Goal: Information Seeking & Learning: Compare options

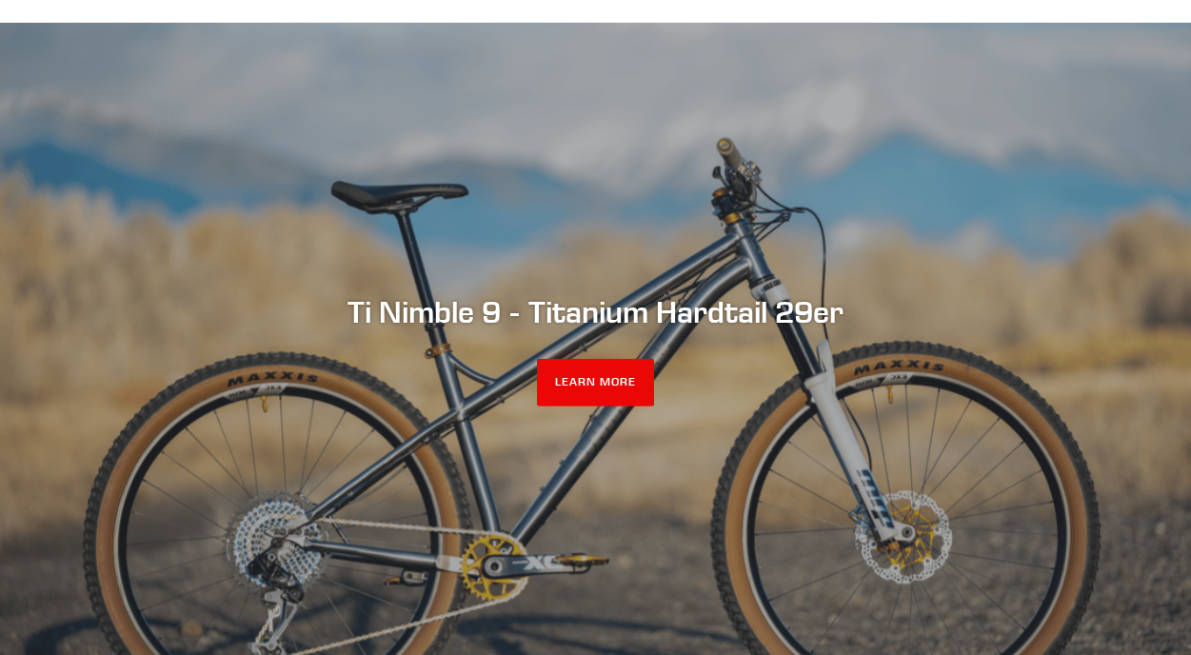
scroll to position [149, 0]
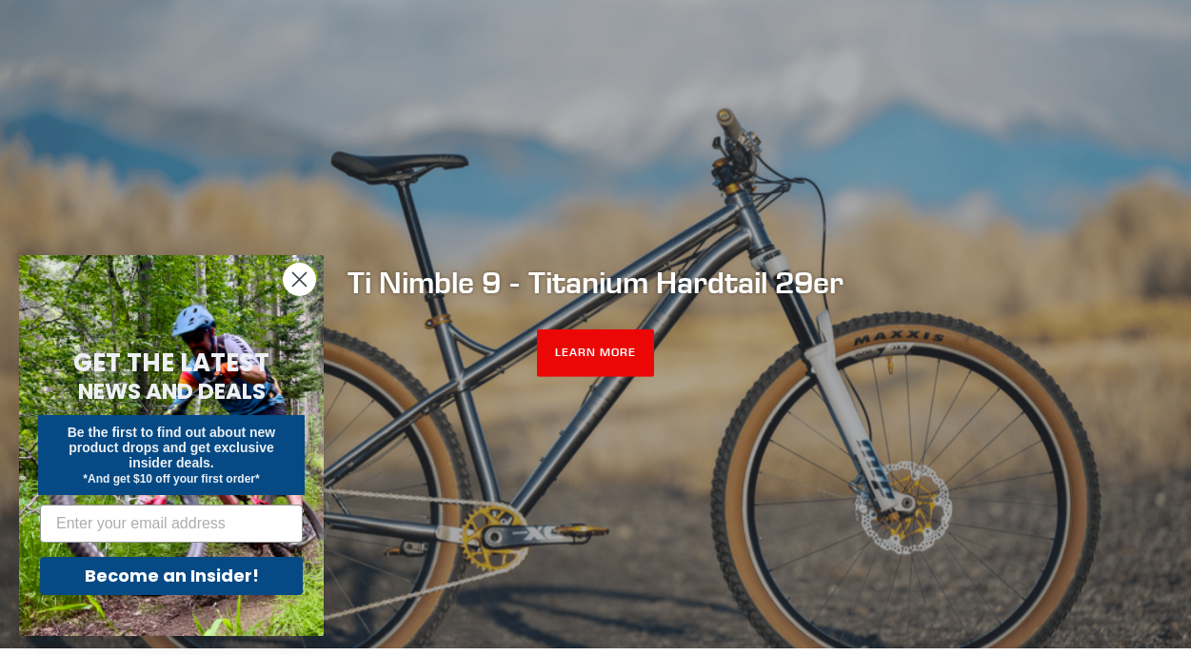
click at [305, 283] on circle "Close dialog" at bounding box center [299, 279] width 31 height 31
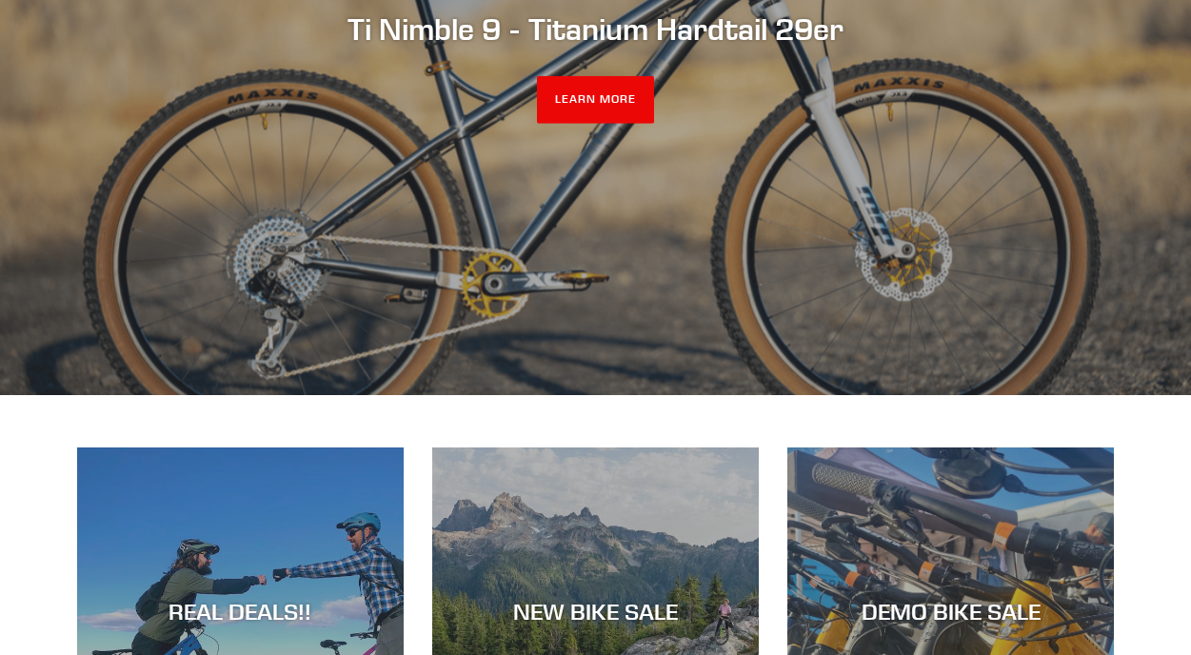
scroll to position [306, 0]
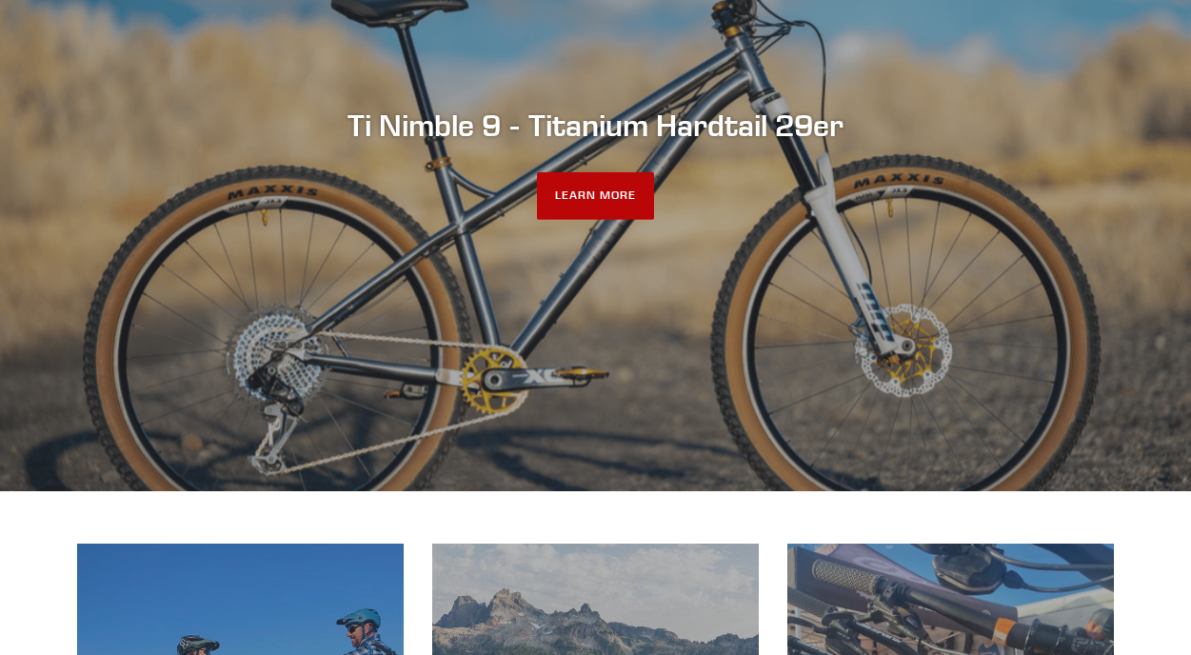
click at [584, 179] on link "LEARN MORE" at bounding box center [595, 196] width 117 height 48
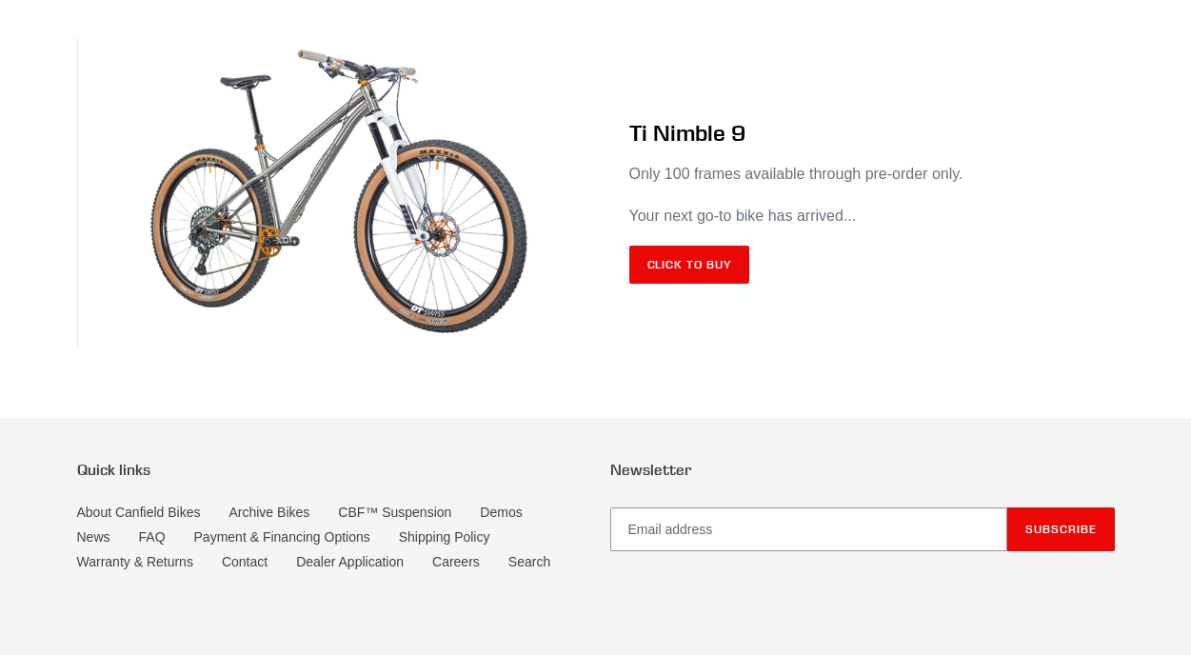
scroll to position [11401, 0]
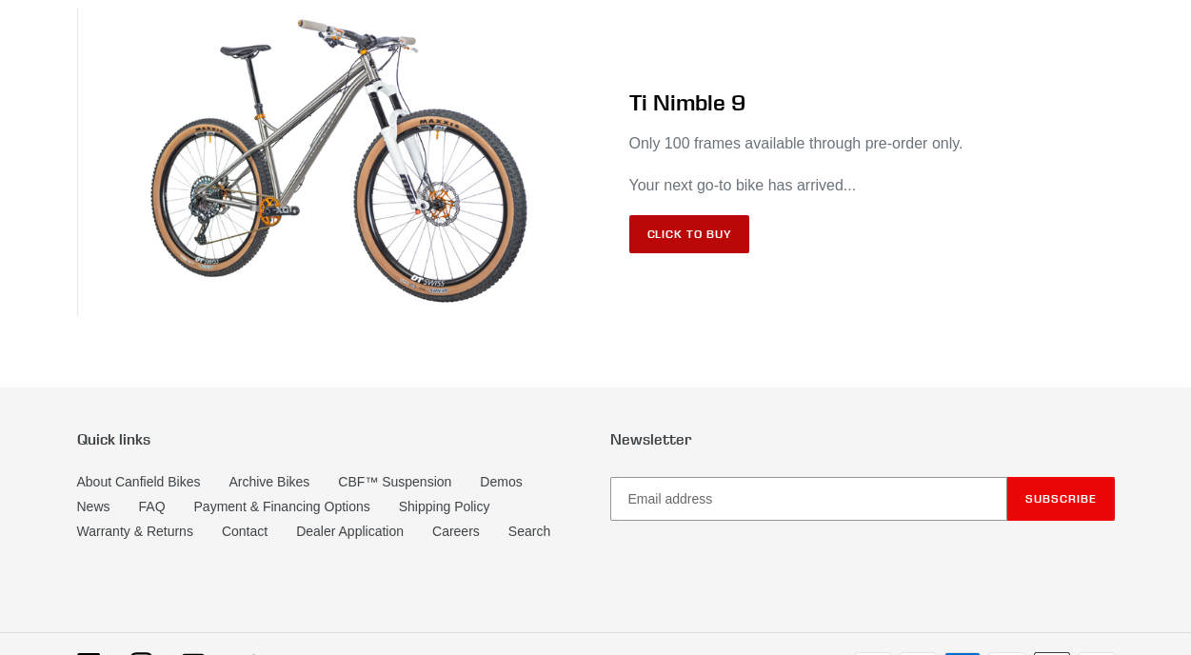
click at [722, 253] on link "Click to Buy" at bounding box center [689, 234] width 121 height 38
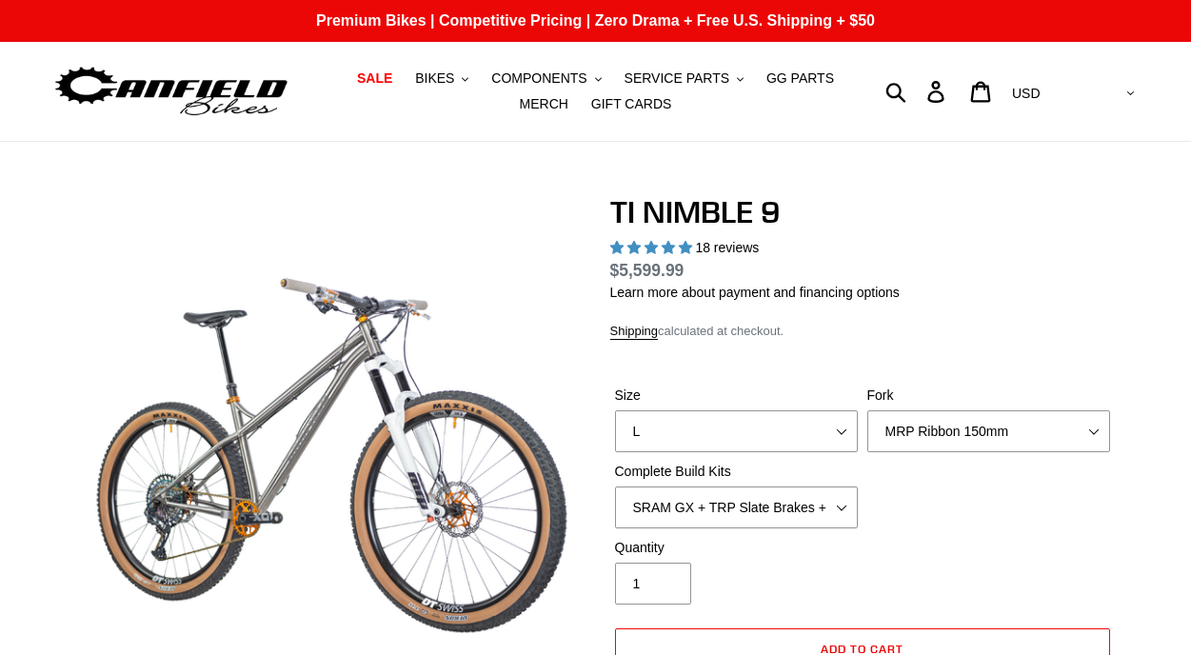
select select "highest-rating"
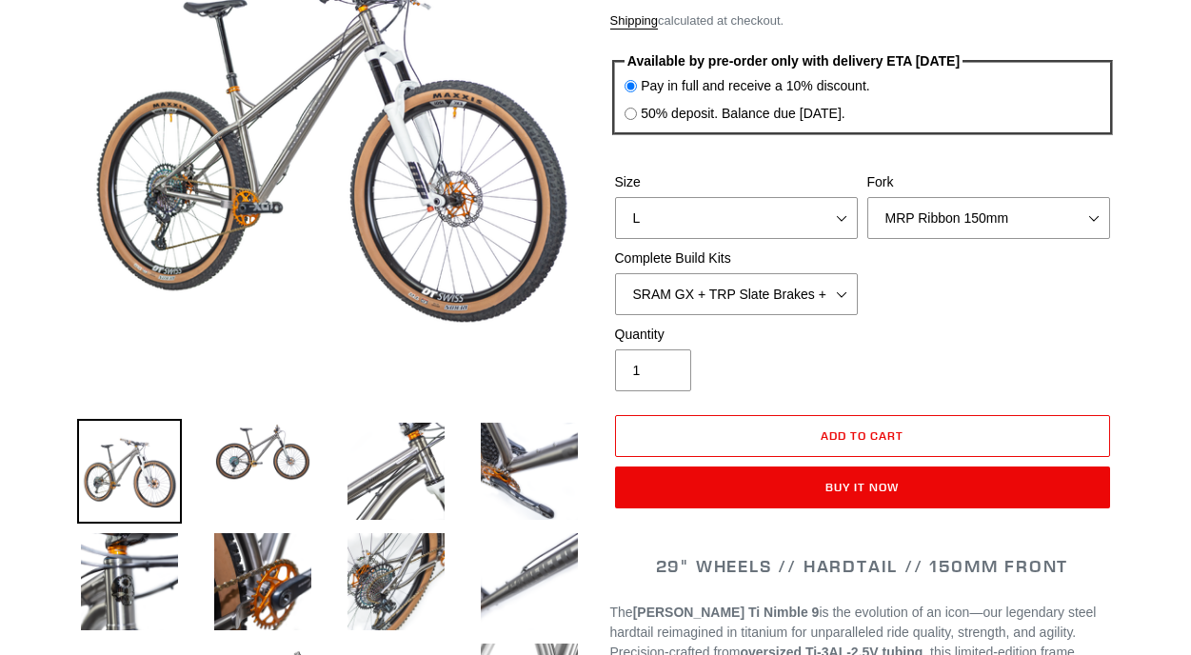
scroll to position [323, 0]
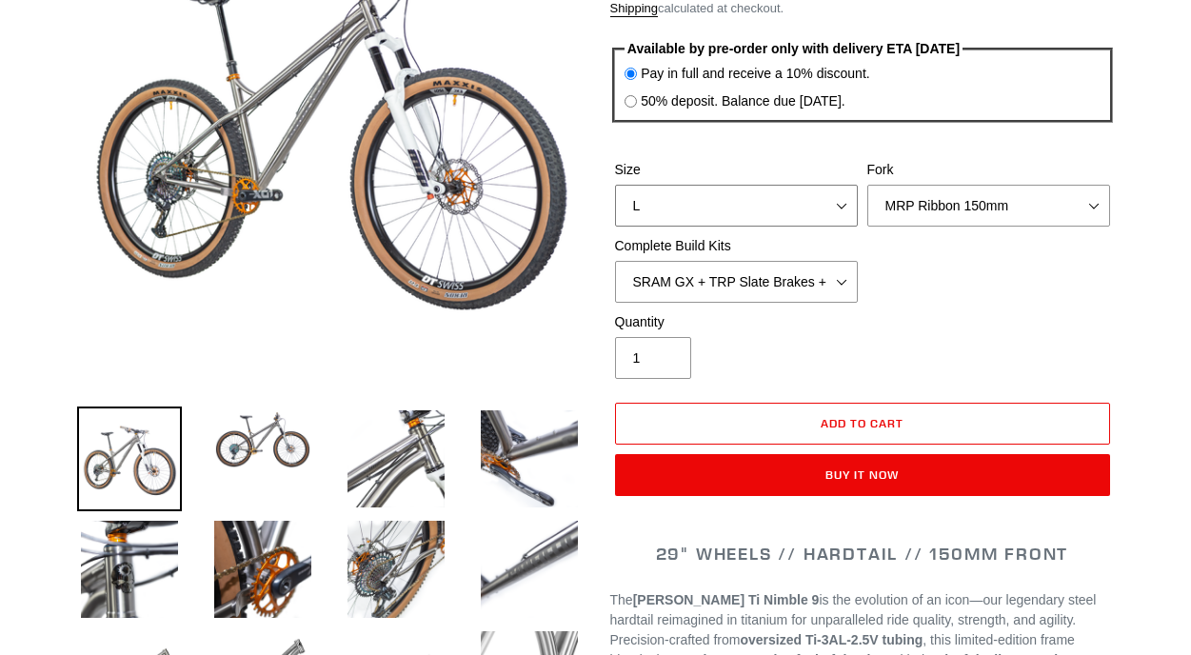
click at [793, 217] on select "S M L XL / XXL (Specify at checkout)" at bounding box center [736, 206] width 243 height 42
click at [954, 210] on select "MRP Ribbon 150mm RockShox Lyrik 150mm Fox Factory 36 150mm Cane Creek Helm 150m…" at bounding box center [989, 206] width 243 height 42
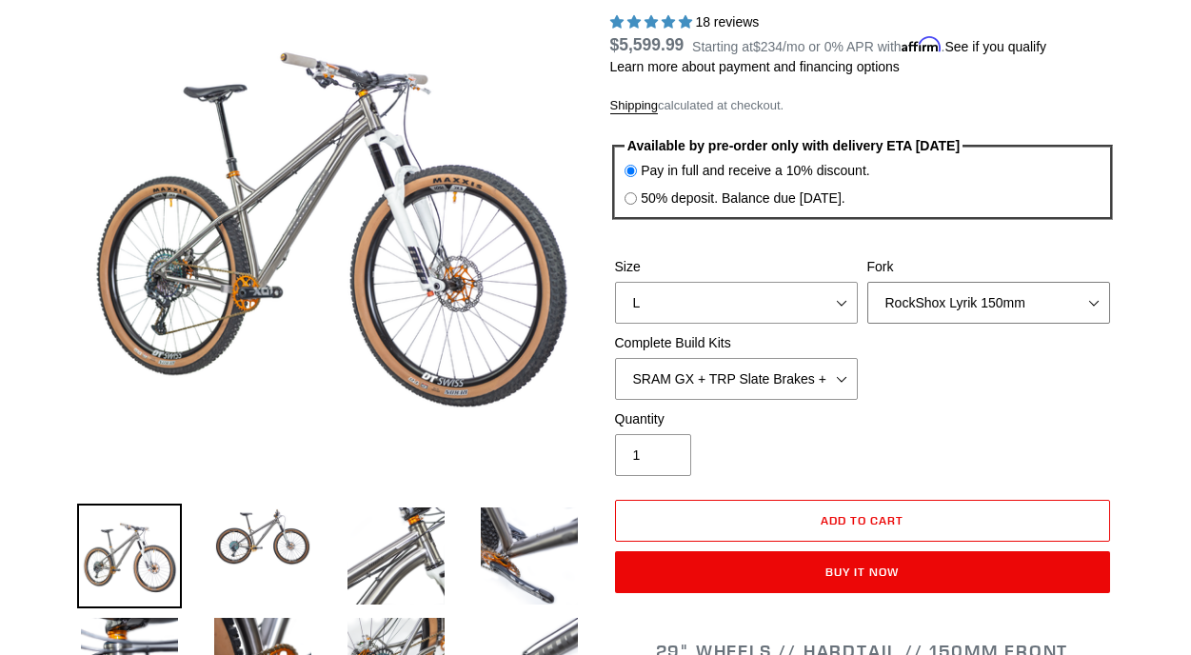
scroll to position [229, 0]
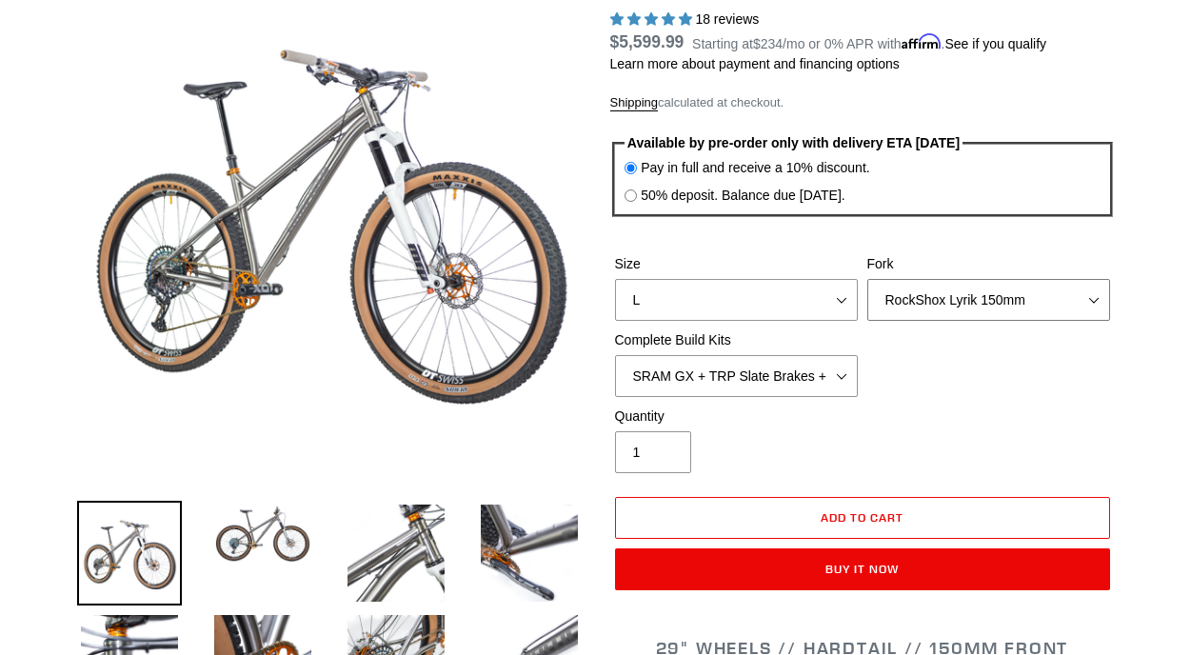
click at [968, 291] on select "MRP Ribbon 150mm RockShox Lyrik 150mm Fox Factory 36 150mm Cane Creek Helm 150m…" at bounding box center [989, 300] width 243 height 42
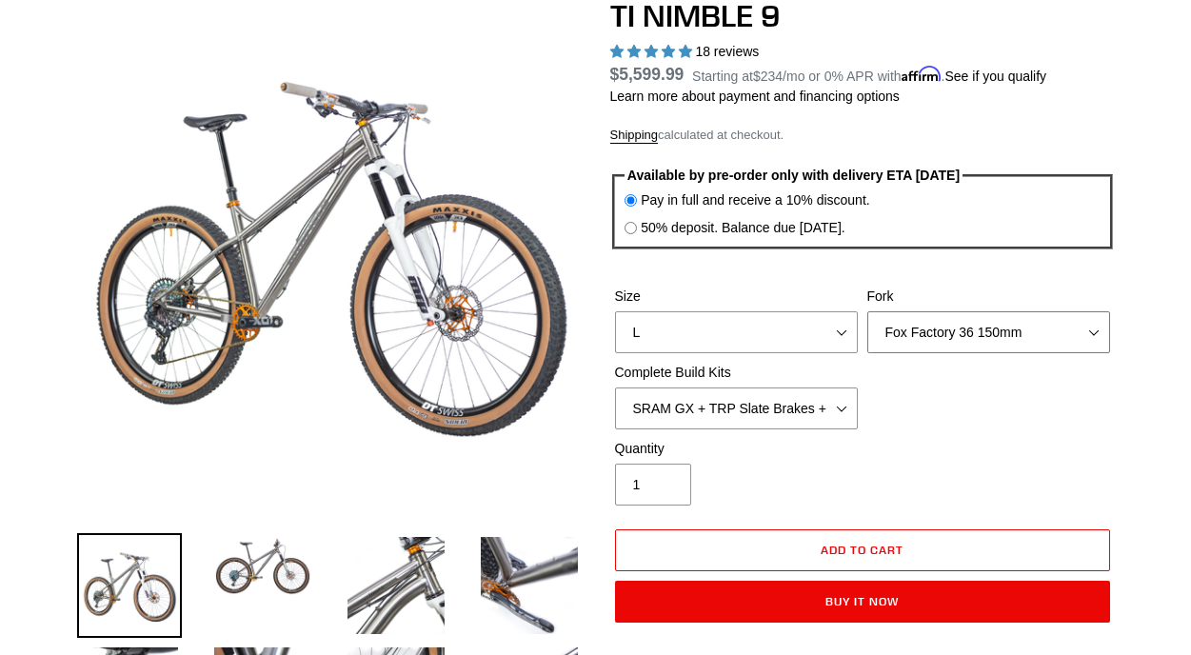
scroll to position [209, 0]
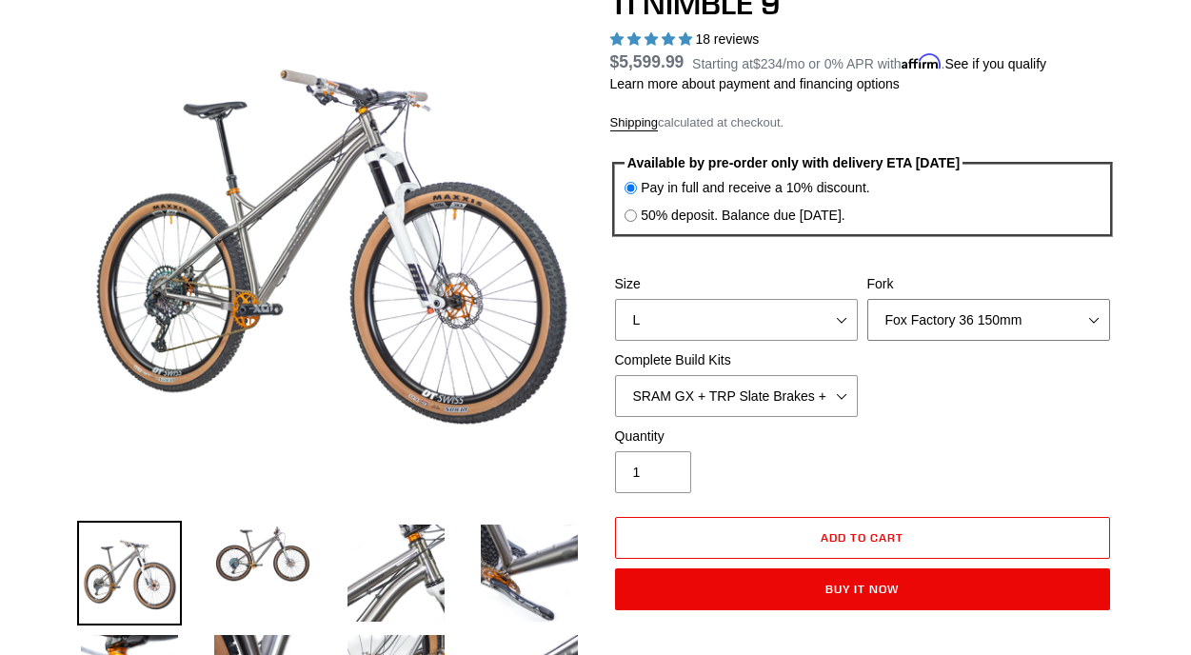
click at [968, 317] on select "MRP Ribbon 150mm RockShox Lyrik 150mm Fox Factory 36 150mm Cane Creek Helm 150m…" at bounding box center [989, 320] width 243 height 42
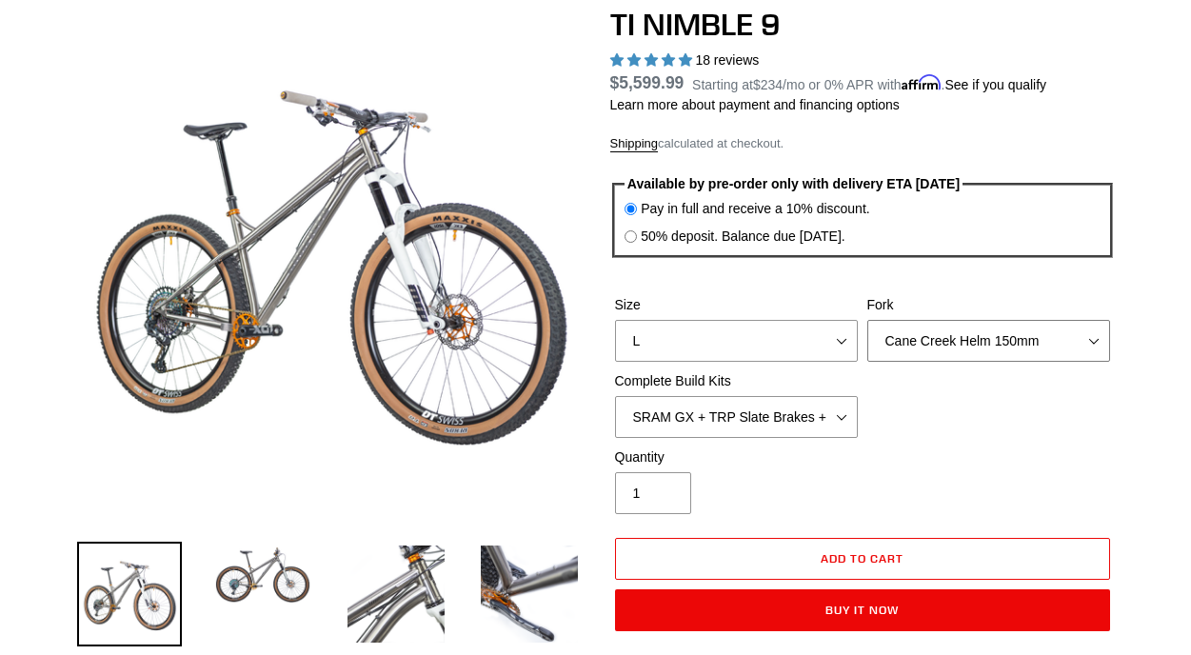
scroll to position [195, 0]
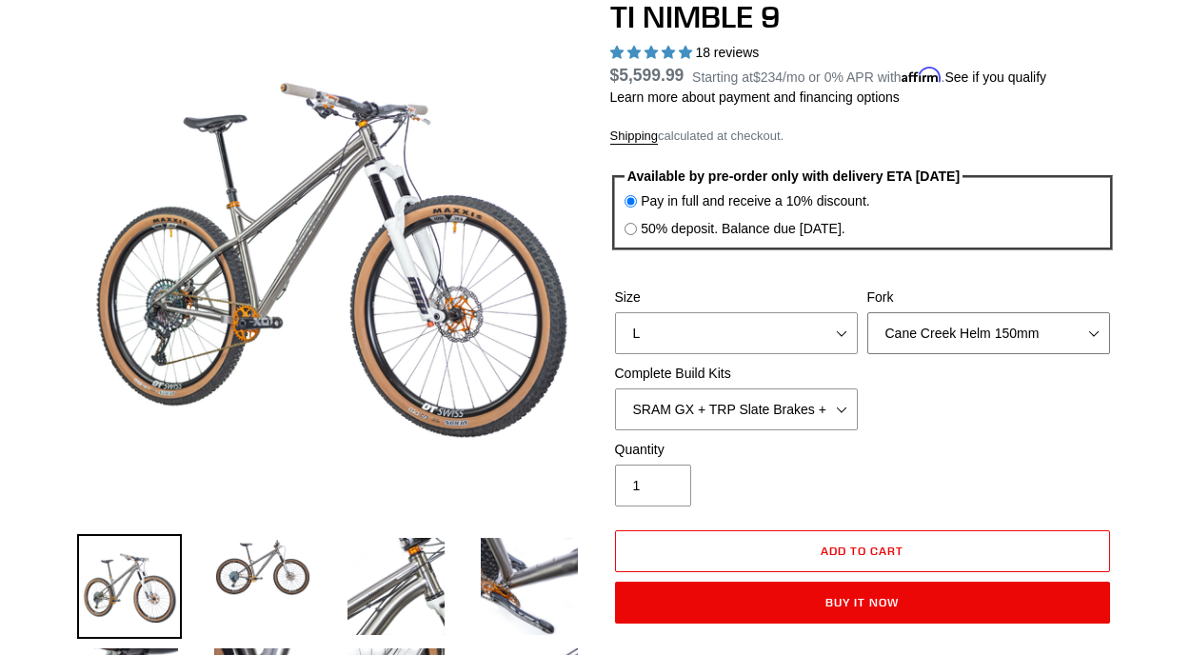
click at [985, 331] on select "MRP Ribbon 150mm RockShox Lyrik 150mm Fox Factory 36 150mm Cane Creek Helm 150m…" at bounding box center [989, 333] width 243 height 42
select select "MRP Ribbon 150mm"
click at [851, 411] on select "SRAM GX + TRP Slate Brakes + Rotors + e13 LG-1 Wheels SHIMANO XT + SHIMANO brak…" at bounding box center [736, 410] width 243 height 42
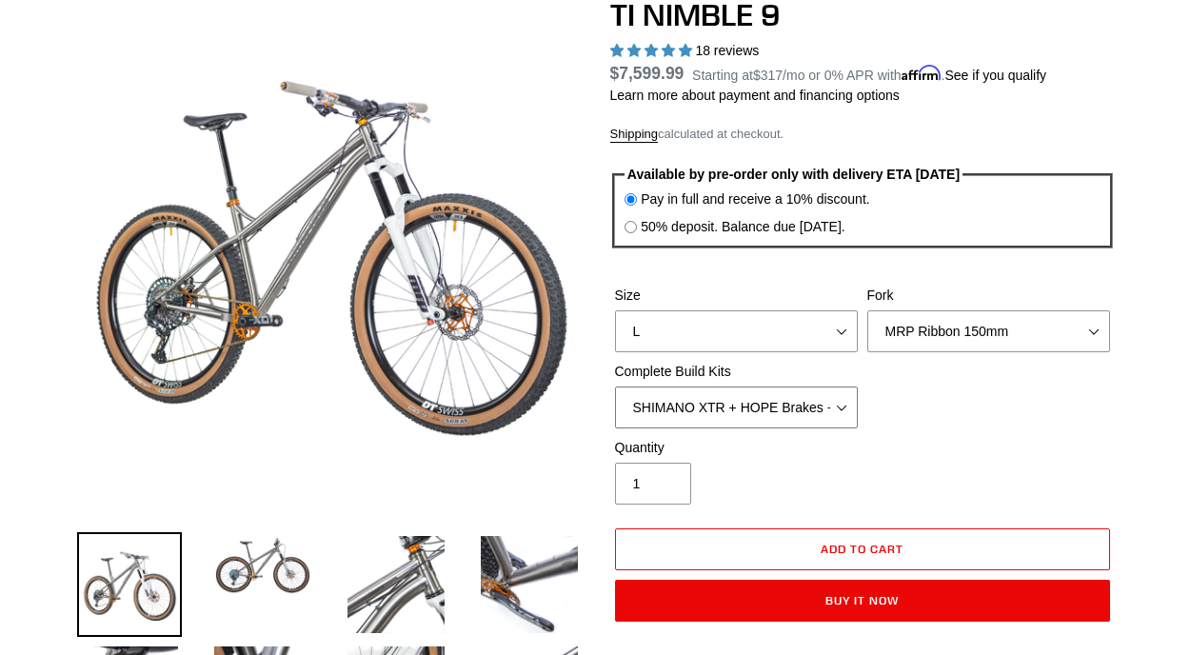
scroll to position [205, 0]
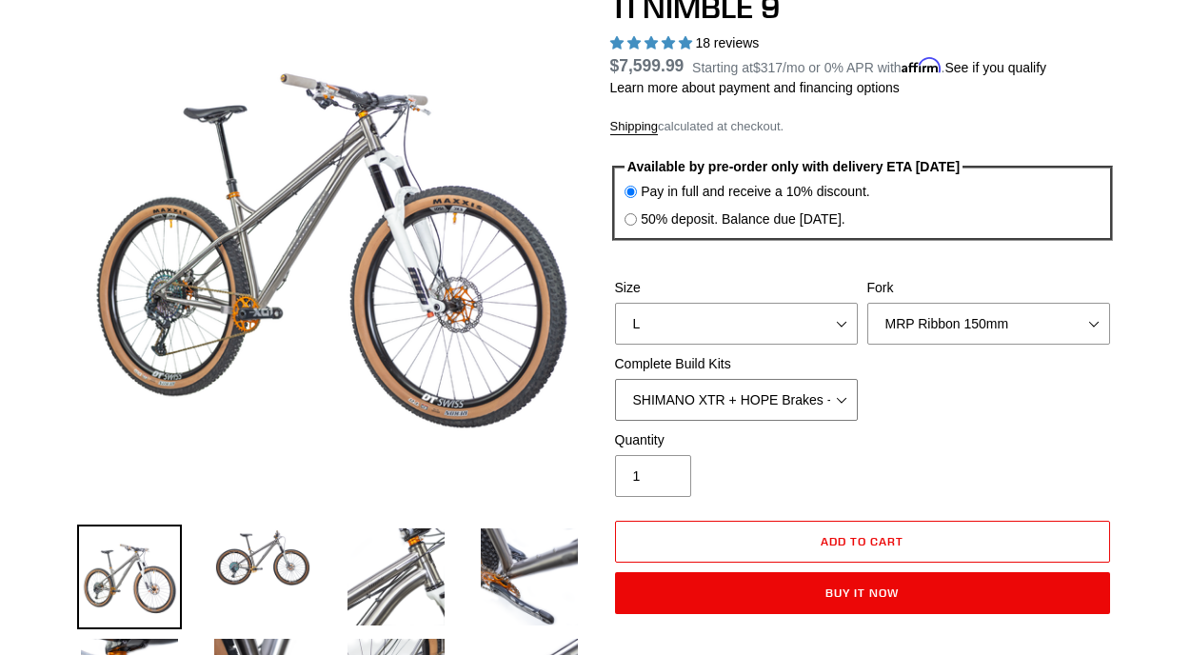
click at [762, 390] on select "SRAM GX + TRP Slate Brakes + Rotors + e13 LG-1 Wheels SHIMANO XT + SHIMANO brak…" at bounding box center [736, 400] width 243 height 42
click at [769, 399] on select "SRAM GX + TRP Slate Brakes + Rotors + e13 LG-1 Wheels SHIMANO XT + SHIMANO brak…" at bounding box center [736, 400] width 243 height 42
click at [769, 405] on select "SRAM GX + TRP Slate Brakes + Rotors + e13 LG-1 Wheels SHIMANO XT + SHIMANO brak…" at bounding box center [736, 400] width 243 height 42
click at [794, 403] on select "SRAM GX + TRP Slate Brakes + Rotors + e13 LG-1 Wheels SHIMANO XT + SHIMANO brak…" at bounding box center [736, 400] width 243 height 42
select select "Complete Build Kit - None (Contact us for Custom Builds)"
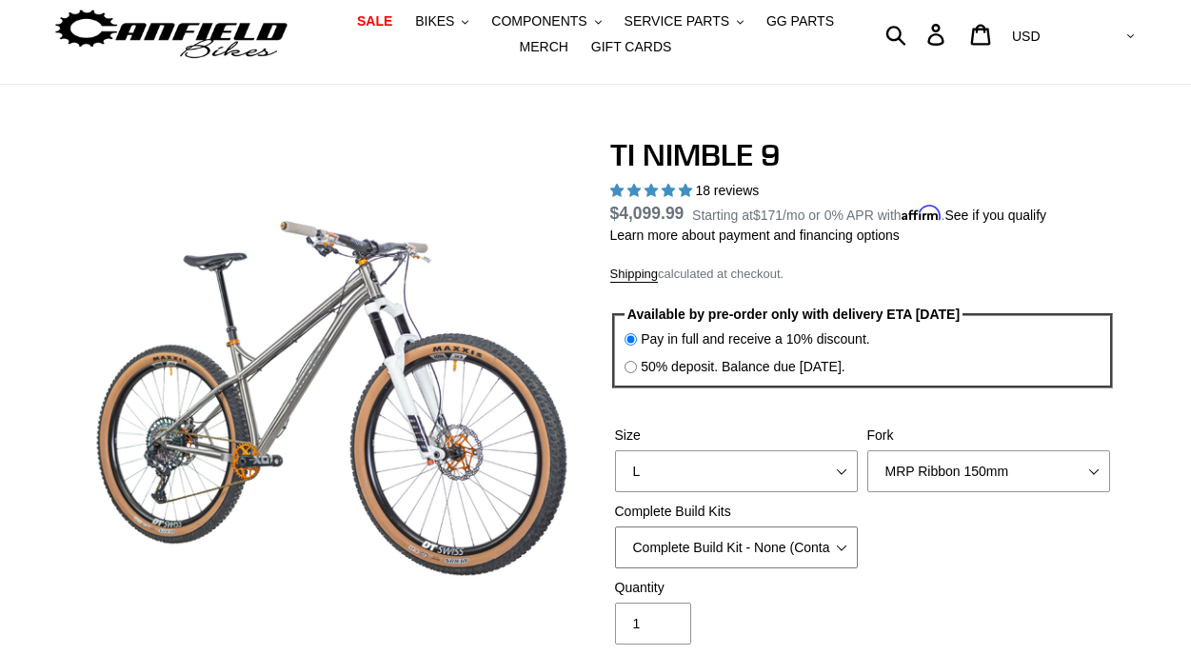
scroll to position [74, 0]
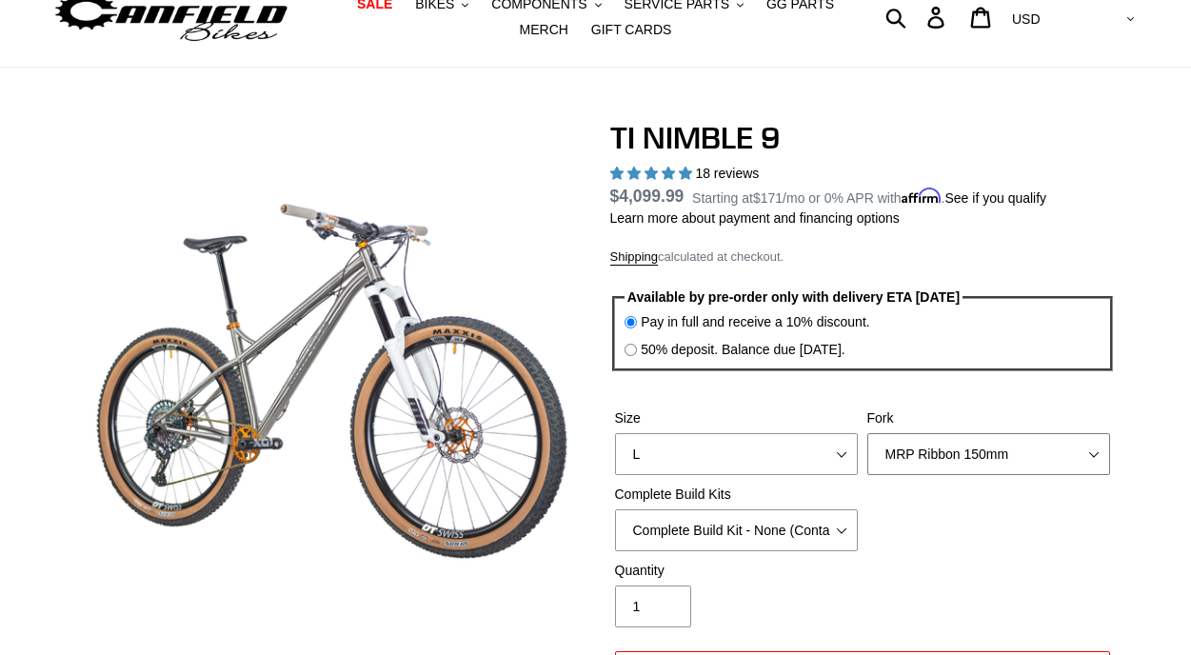
click at [936, 455] on select "MRP Ribbon 150mm RockShox Lyrik 150mm Fox Factory 36 150mm Cane Creek Helm 150m…" at bounding box center [989, 454] width 243 height 42
select select "Fork - None"
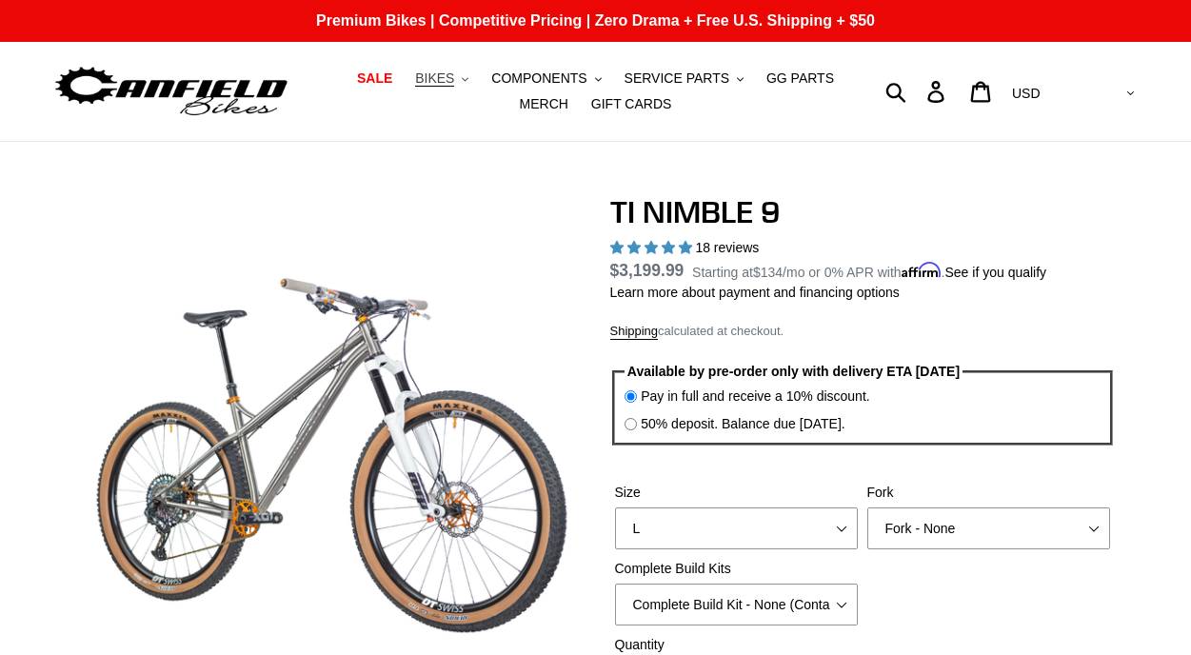
click at [448, 75] on span "BIKES" at bounding box center [434, 78] width 39 height 16
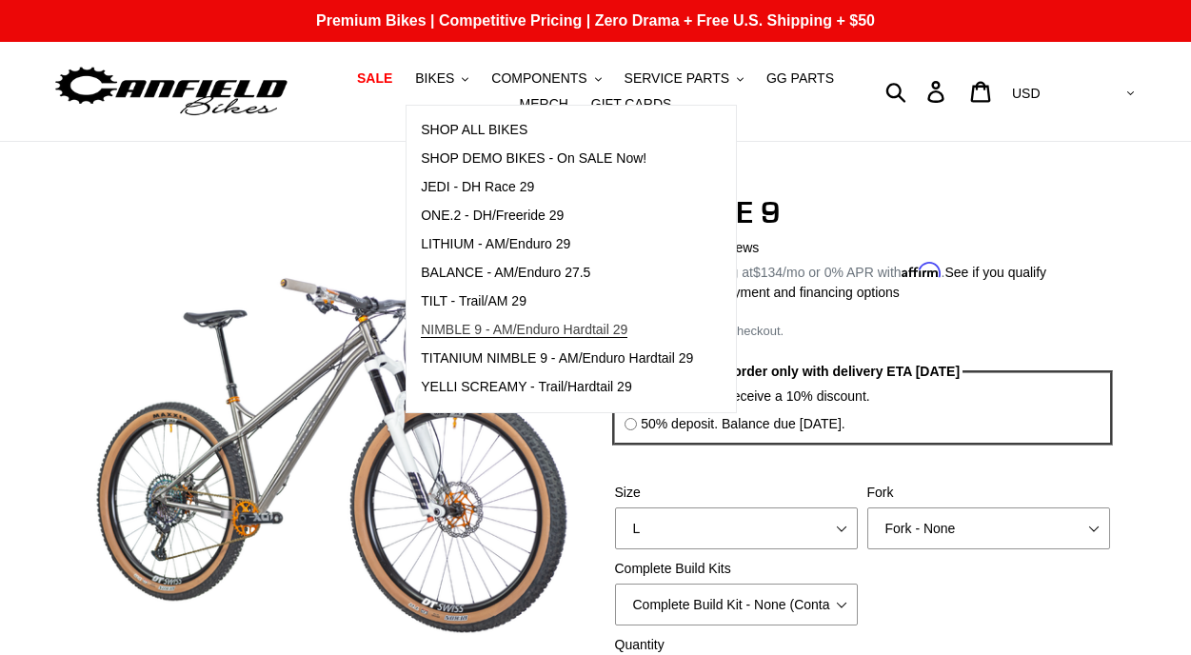
click at [561, 326] on span "NIMBLE 9 - AM/Enduro Hardtail 29" at bounding box center [524, 330] width 207 height 16
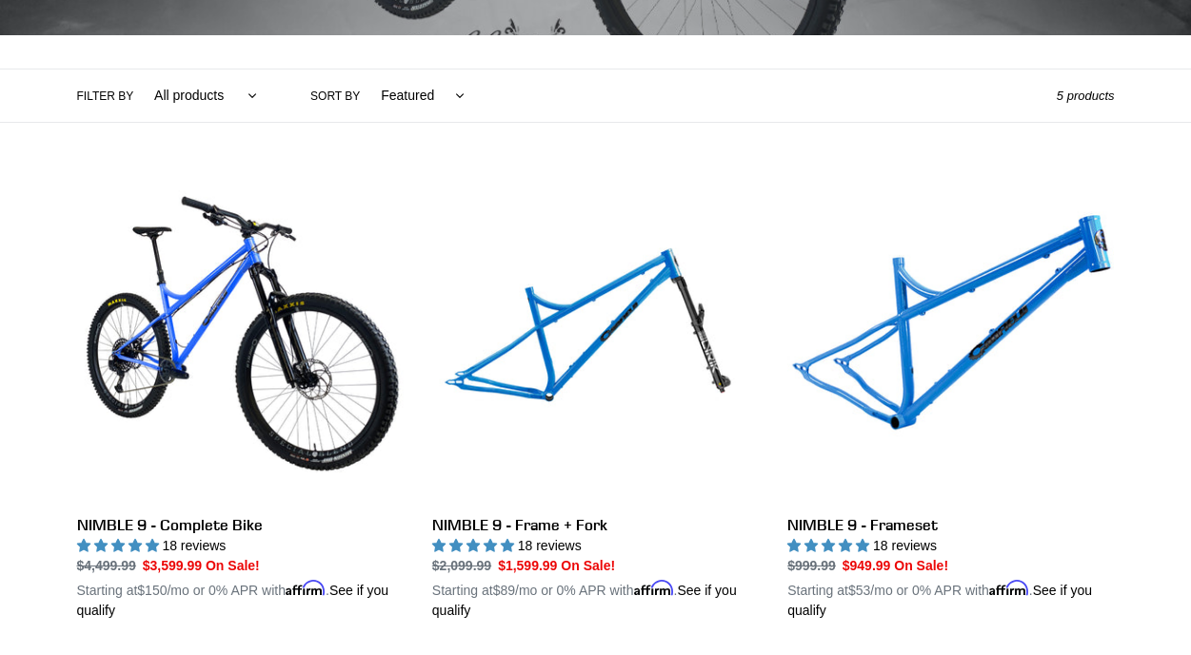
scroll to position [522, 0]
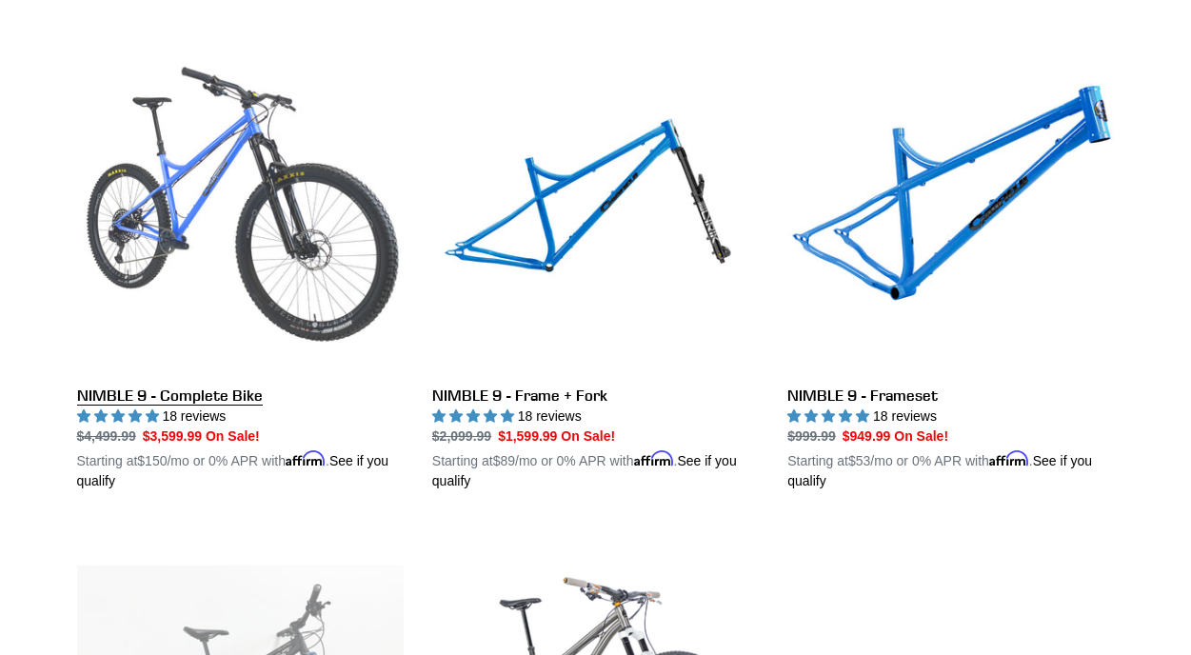
click at [303, 249] on link "NIMBLE 9 - Complete Bike" at bounding box center [240, 269] width 327 height 446
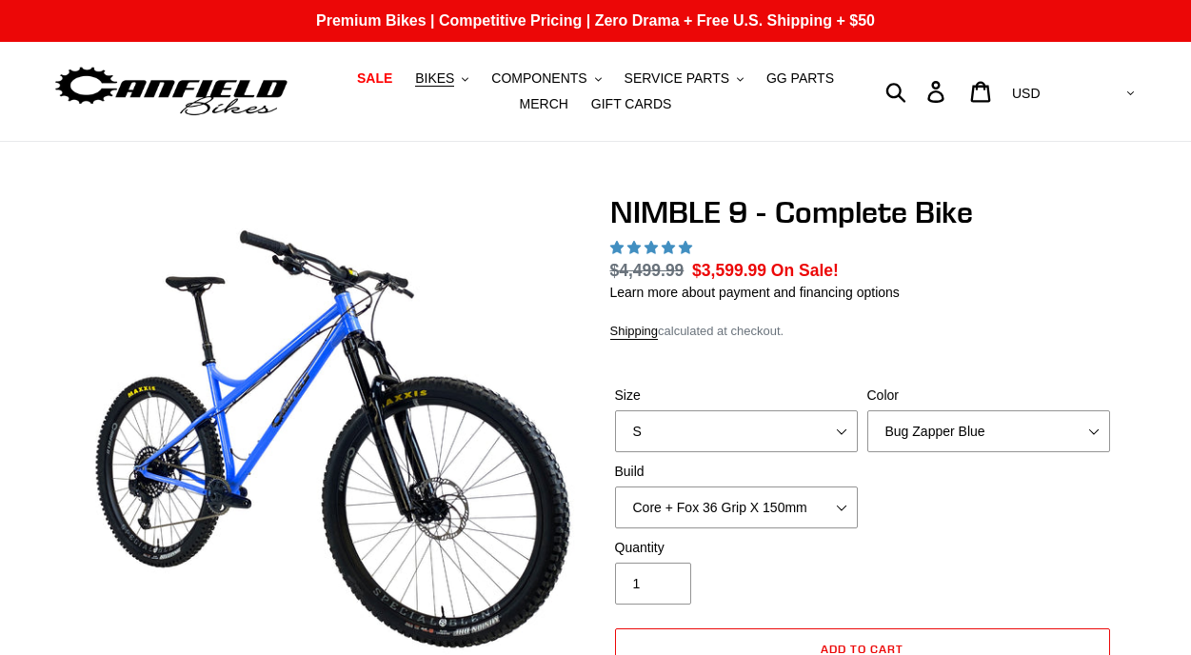
select select "highest-rating"
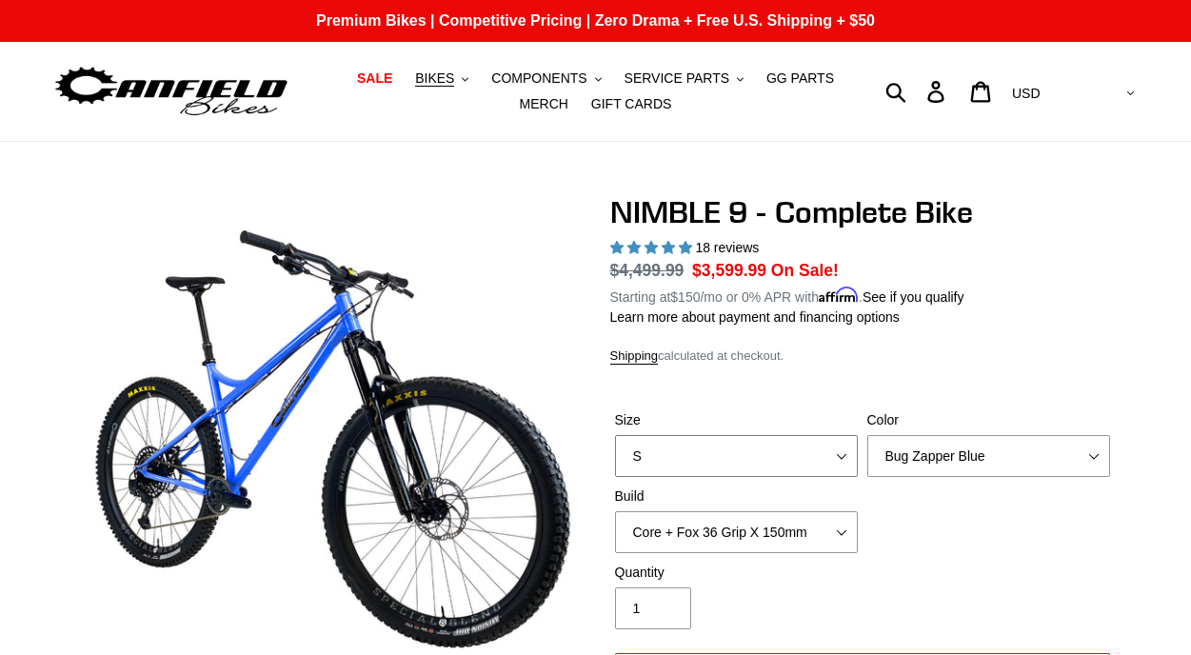
click at [737, 446] on select "S M L XL" at bounding box center [736, 456] width 243 height 42
select select "L"
click at [951, 457] on select "Bug Zapper Blue Purple Haze - Sold Out Galaxy Black" at bounding box center [989, 456] width 243 height 42
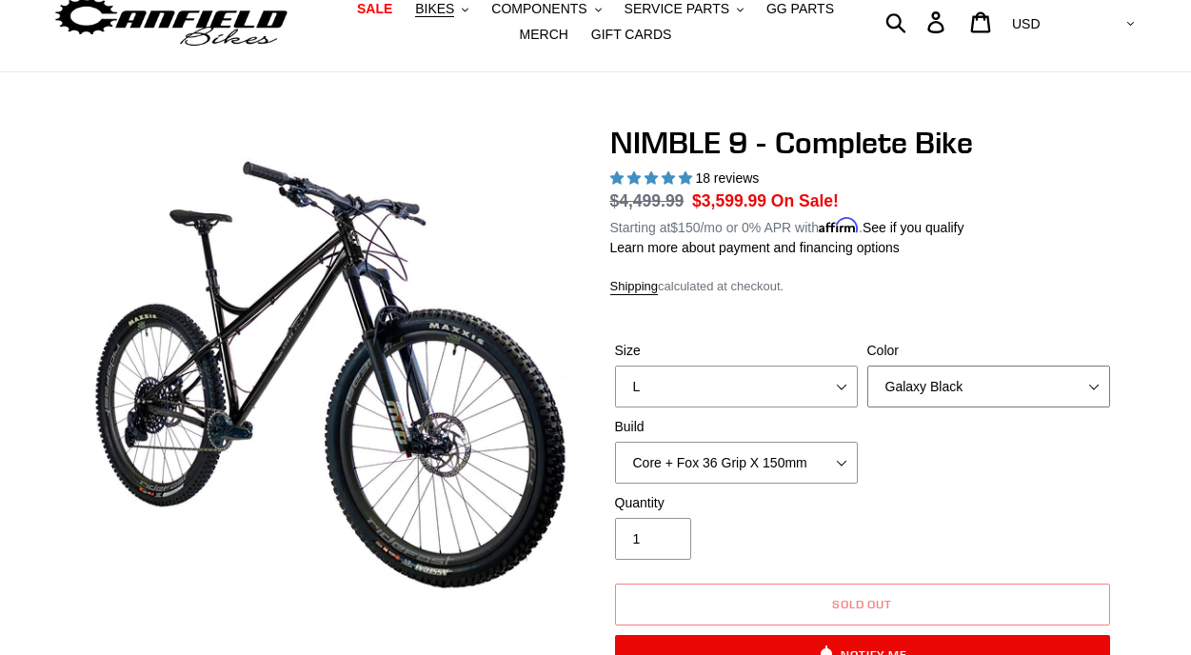
scroll to position [82, 0]
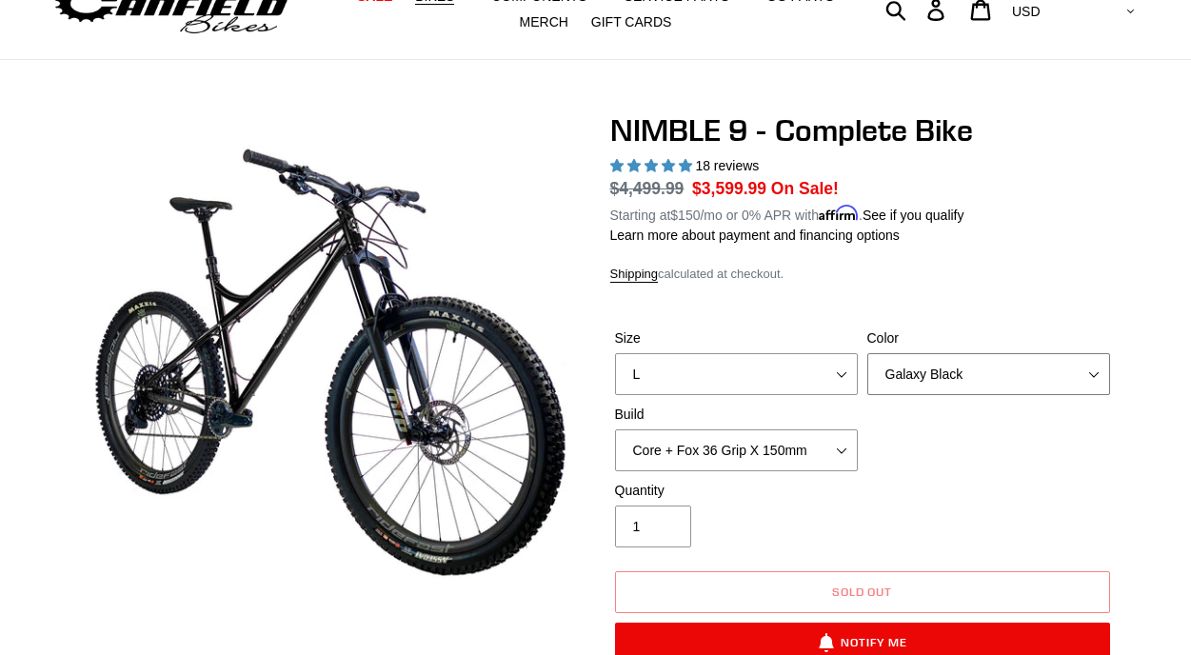
click at [901, 373] on select "Bug Zapper Blue Purple Haze - Sold Out Galaxy Black" at bounding box center [989, 374] width 243 height 42
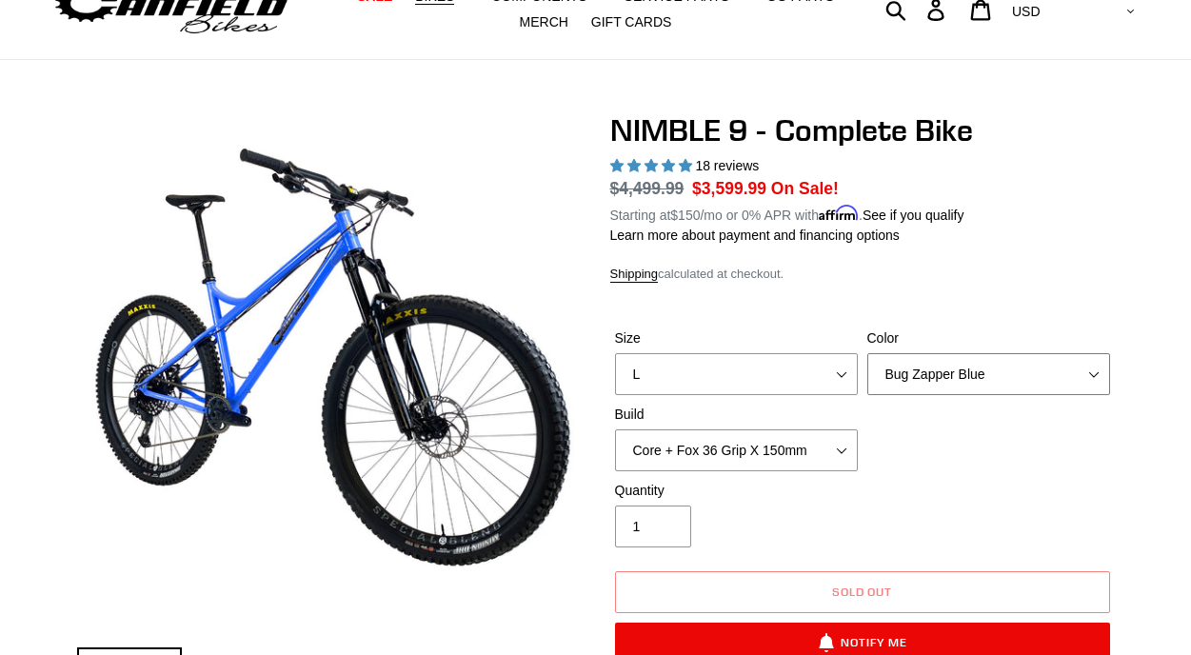
click at [955, 360] on select "Bug Zapper Blue Purple Haze - Sold Out Galaxy Black" at bounding box center [989, 374] width 243 height 42
select select "Galaxy Black"
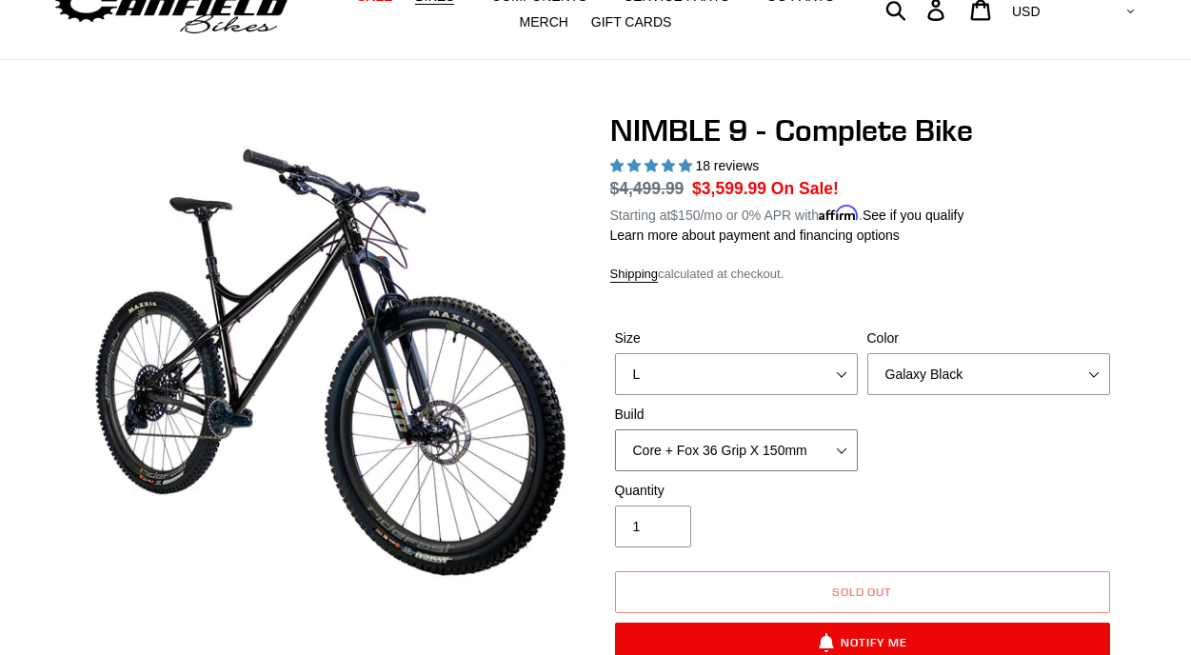
click at [843, 449] on select "Core + Fox 36 Grip X 150mm Pro + Fox 36 Grip X 150mm Core + RockShox Lyrik Ulti…" at bounding box center [736, 451] width 243 height 42
click at [819, 445] on select "Core + Fox 36 Grip X 150mm Pro + Fox 36 Grip X 150mm Core + RockShox Lyrik Ulti…" at bounding box center [736, 451] width 243 height 42
click at [799, 444] on select "Core + Fox 36 Grip X 150mm Pro + Fox 36 Grip X 150mm Core + RockShox Lyrik Ulti…" at bounding box center [736, 451] width 243 height 42
click at [789, 457] on select "Core + Fox 36 Grip X 150mm Pro + Fox 36 Grip X 150mm Core + RockShox Lyrik Ulti…" at bounding box center [736, 451] width 243 height 42
click at [825, 449] on select "Core + Fox 36 Grip X 150mm Pro + Fox 36 Grip X 150mm Core + RockShox Lyrik Ulti…" at bounding box center [736, 451] width 243 height 42
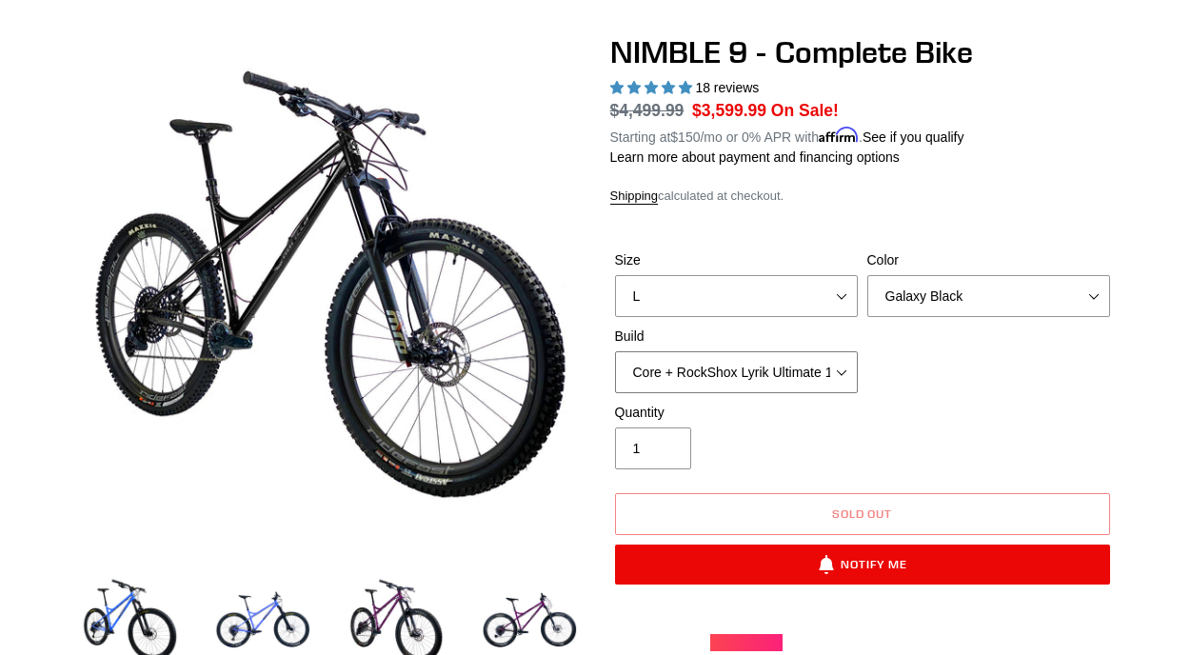
scroll to position [139, 0]
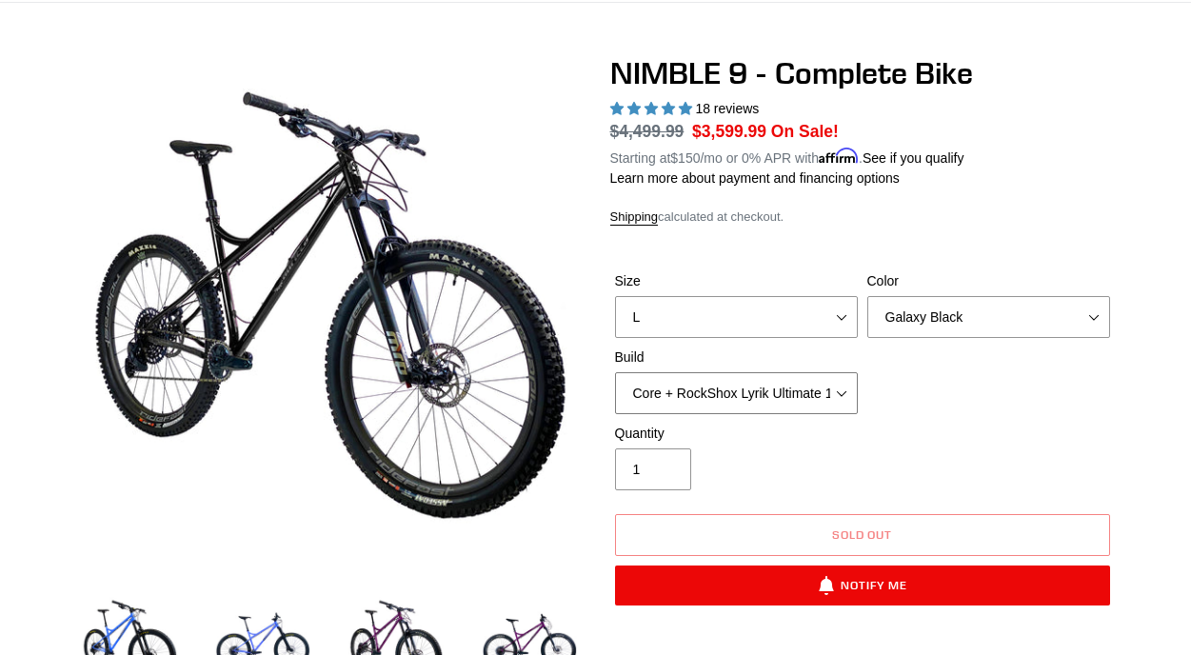
click at [826, 412] on select "Core + Fox 36 Grip X 150mm Pro + Fox 36 Grip X 150mm Core + RockShox Lyrik Ulti…" at bounding box center [736, 393] width 243 height 42
click at [810, 397] on select "Core + Fox 36 Grip X 150mm Pro + Fox 36 Grip X 150mm Core + RockShox Lyrik Ulti…" at bounding box center [736, 393] width 243 height 42
click at [799, 392] on select "Core + Fox 36 Grip X 150mm Pro + Fox 36 Grip X 150mm Core + RockShox Lyrik Ulti…" at bounding box center [736, 393] width 243 height 42
click at [789, 393] on select "Core + Fox 36 Grip X 150mm Pro + Fox 36 Grip X 150mm Core + RockShox Lyrik Ulti…" at bounding box center [736, 393] width 243 height 42
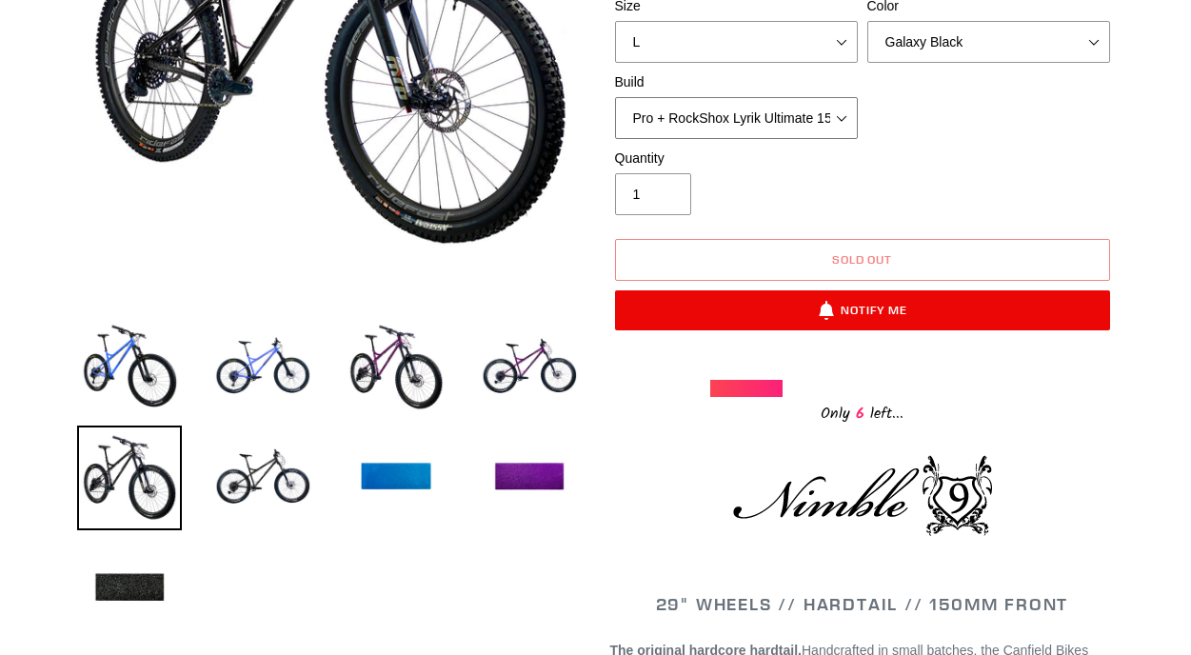
scroll to position [390, 0]
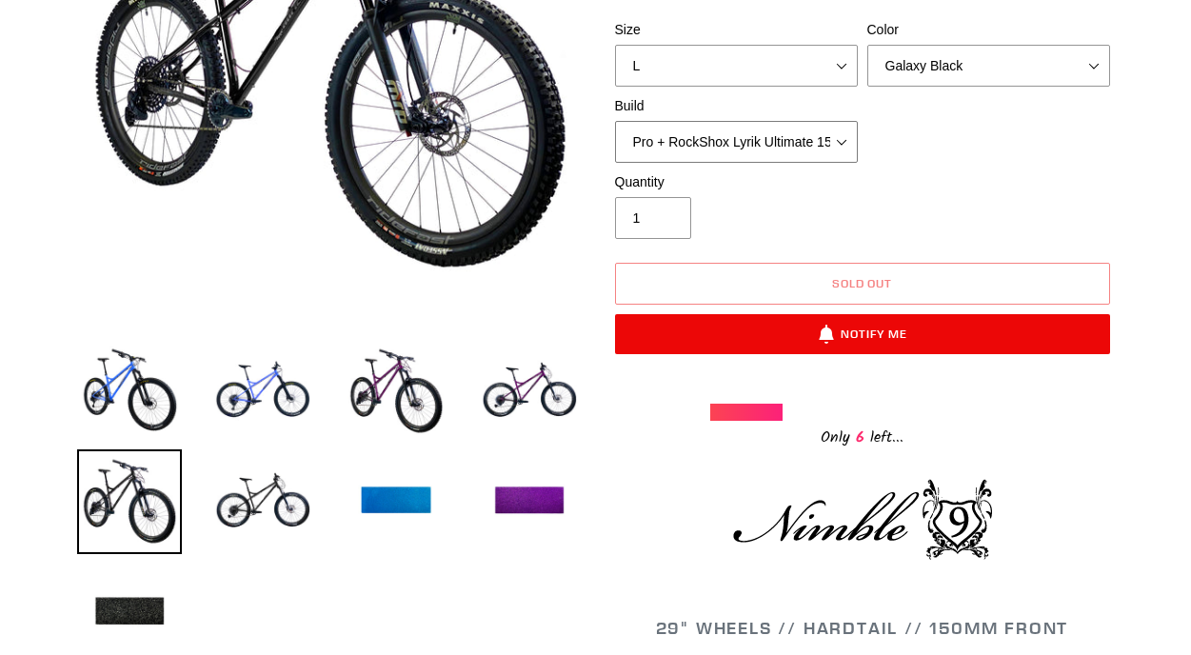
click at [794, 143] on select "Core + Fox 36 Grip X 150mm Pro + Fox 36 Grip X 150mm Core + RockShox Lyrik Ulti…" at bounding box center [736, 142] width 243 height 42
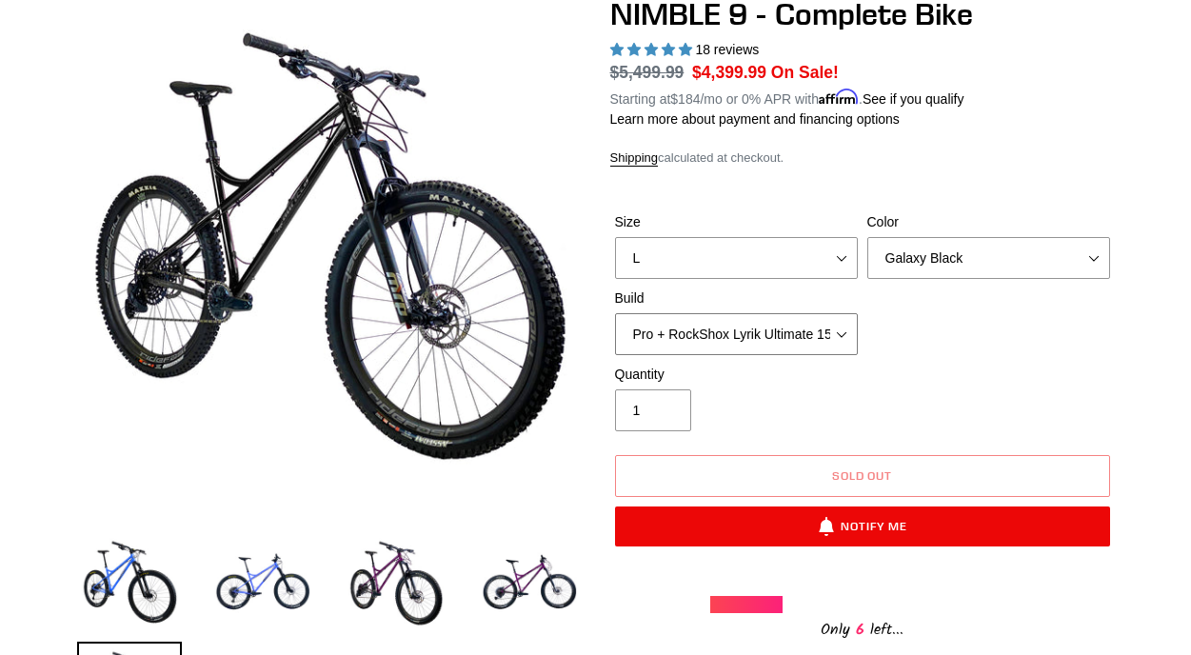
scroll to position [0, 0]
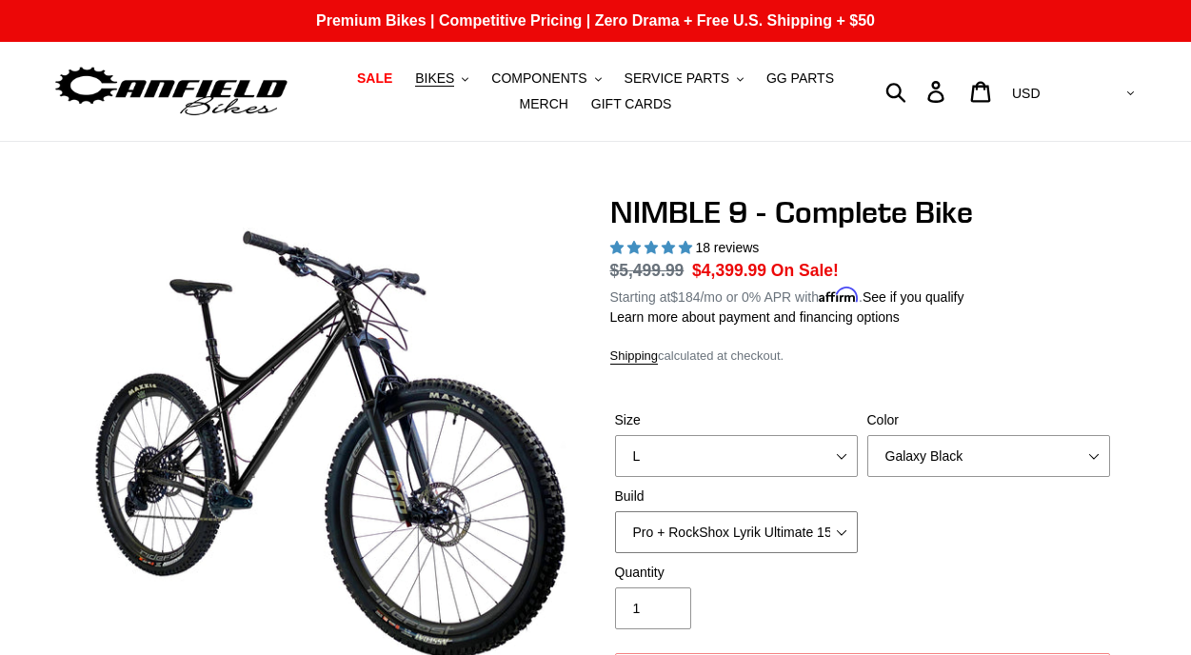
click at [798, 530] on select "Core + Fox 36 Grip X 150mm Pro + Fox 36 Grip X 150mm Core + RockShox Lyrik Ulti…" at bounding box center [736, 532] width 243 height 42
select select "Core + RockShox Lyrik Ultimate 150mm"
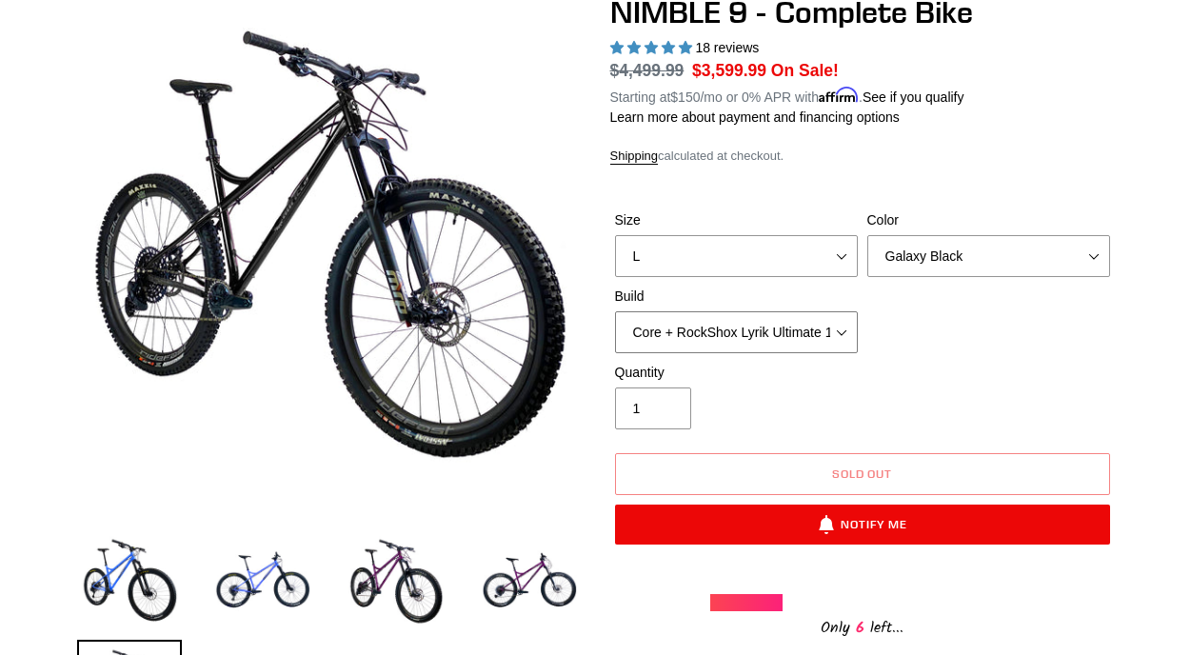
scroll to position [191, 0]
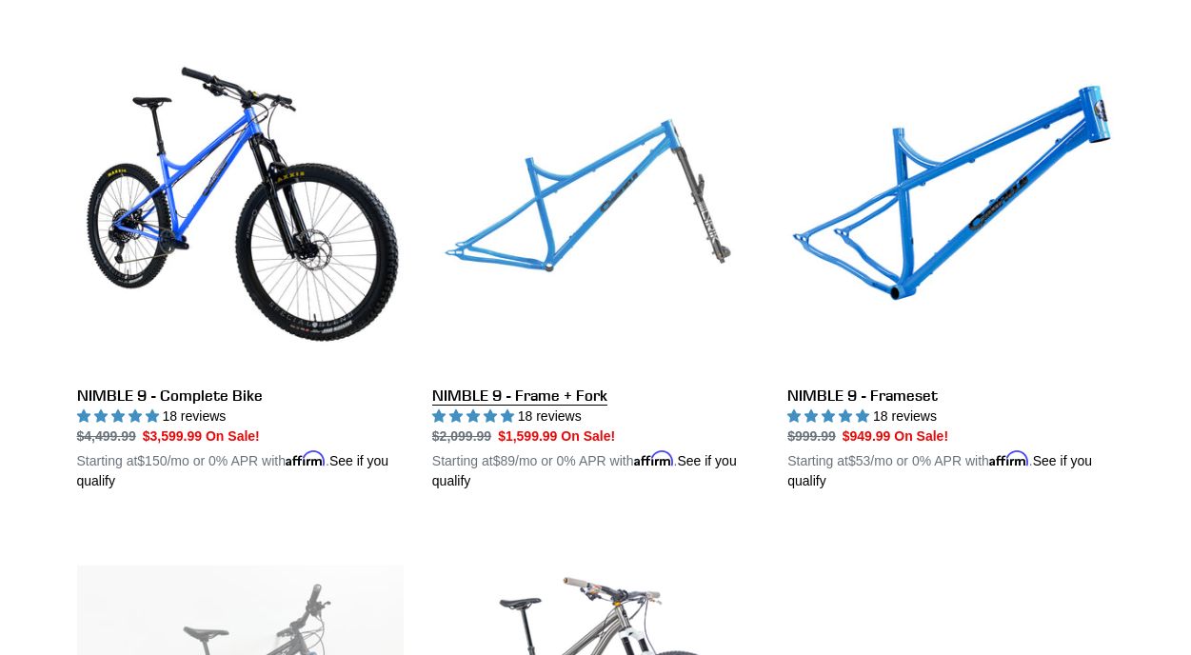
click at [609, 330] on link "NIMBLE 9 - Frame + Fork" at bounding box center [595, 269] width 327 height 446
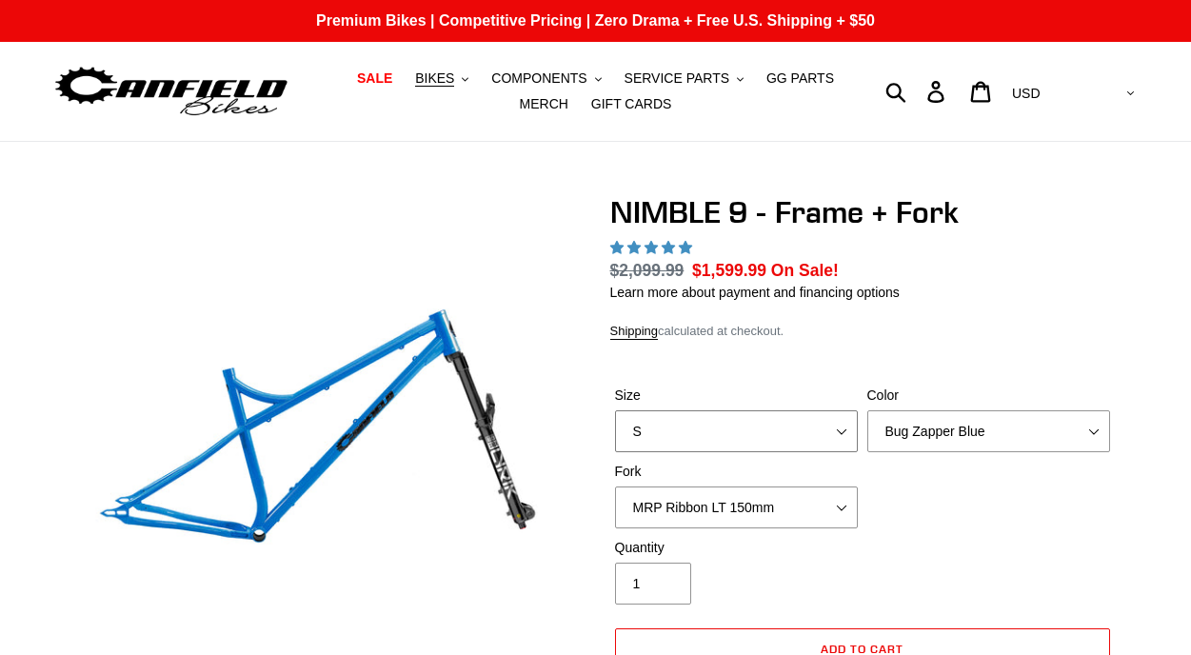
click at [844, 433] on select "S M L XL" at bounding box center [736, 431] width 243 height 42
select select "highest-rating"
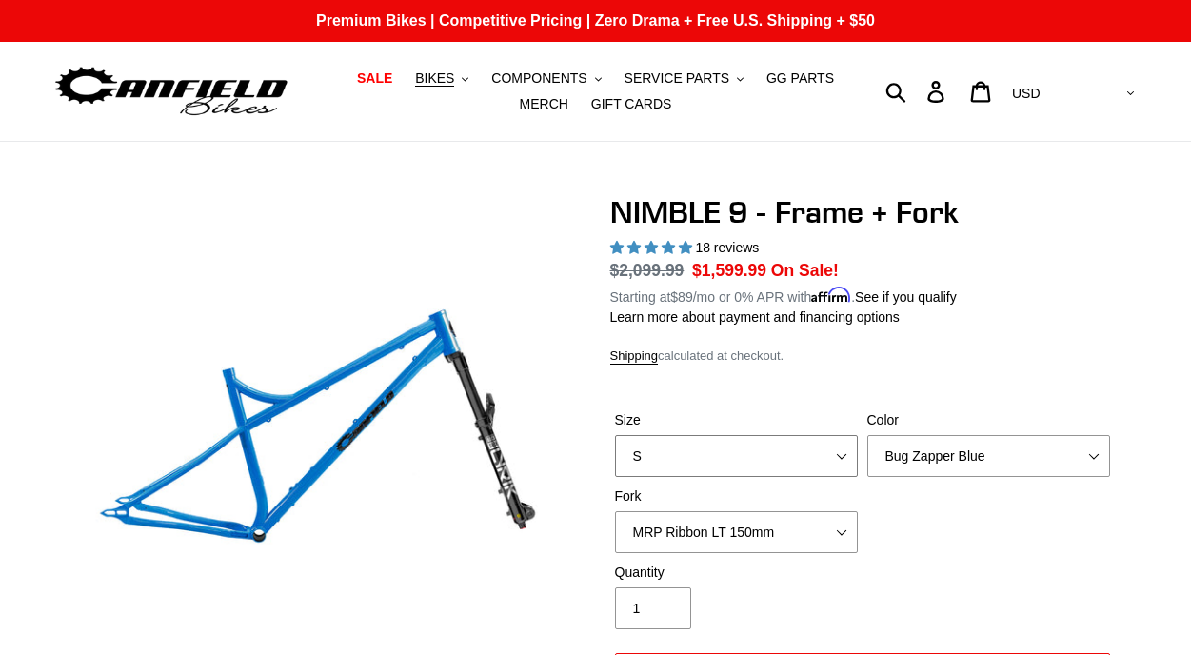
select select "L"
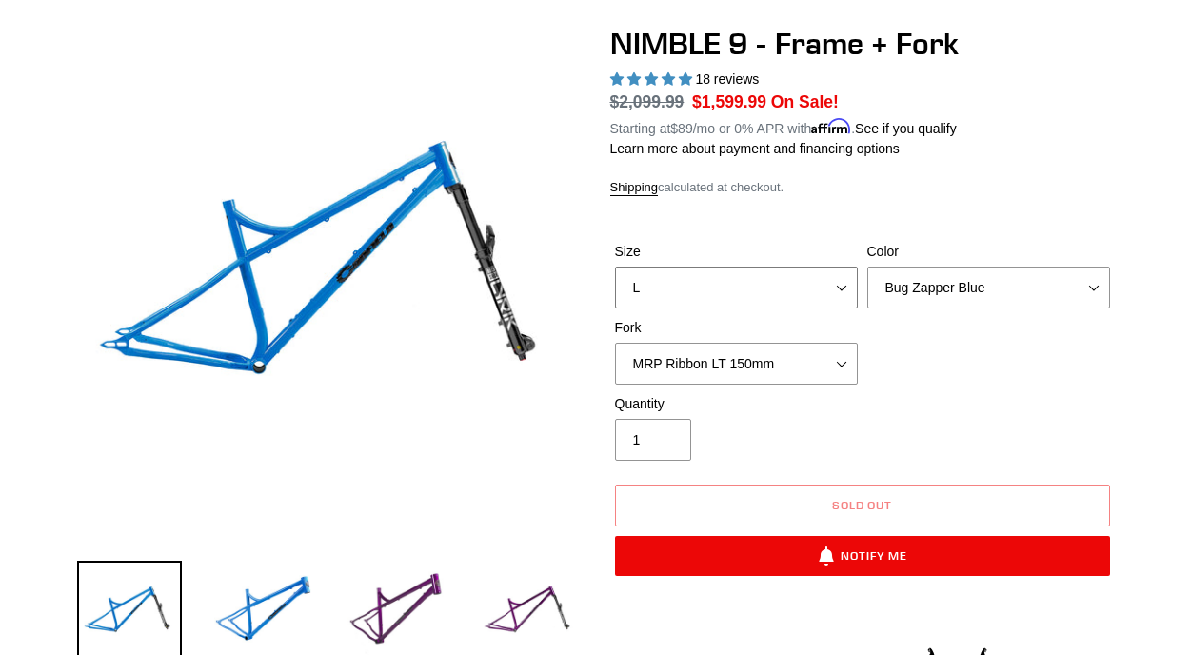
scroll to position [167, 0]
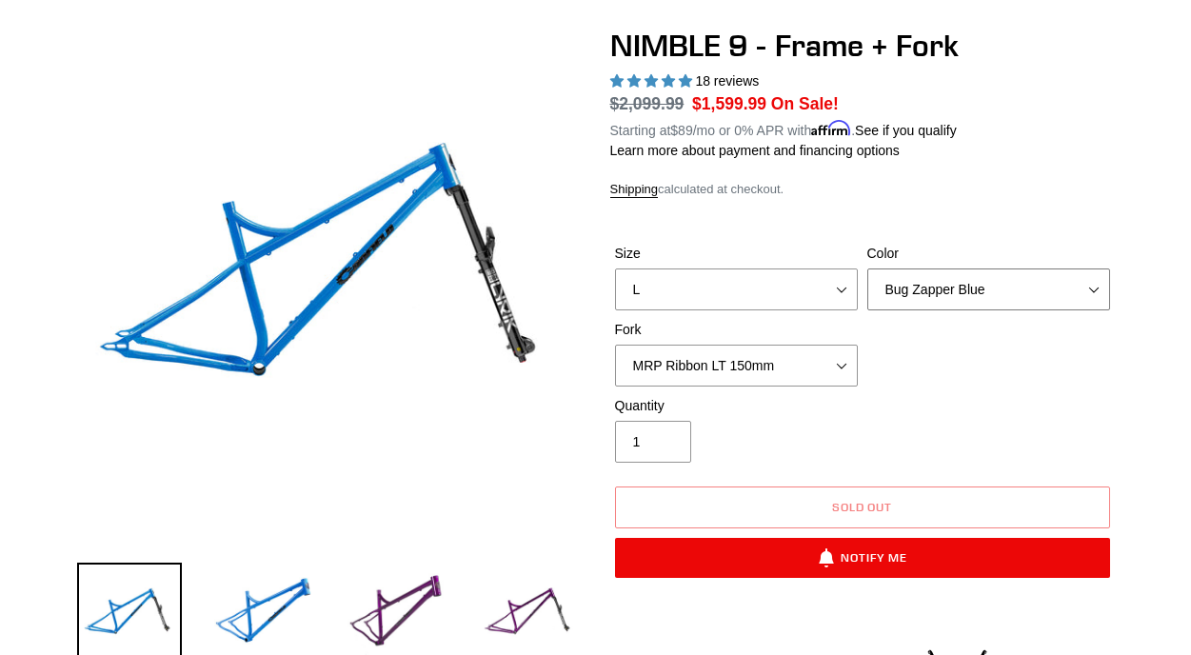
click at [967, 277] on select "Bug Zapper Blue Purple Haze - Sold Out Galaxy Black" at bounding box center [989, 290] width 243 height 42
select select "Galaxy Black"
click at [846, 371] on select "MRP Ribbon LT 150mm Fox 36 Factory Grip X 150mm (Special Order) RockShox Lyrik …" at bounding box center [736, 366] width 243 height 42
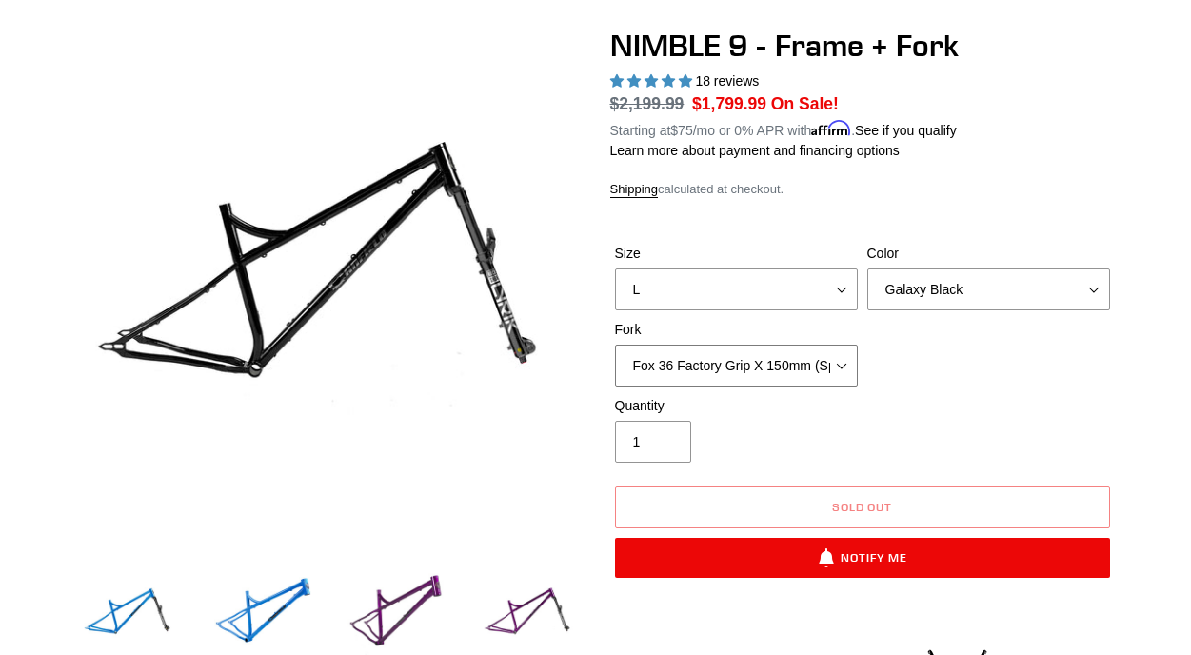
click at [820, 371] on select "MRP Ribbon LT 150mm Fox 36 Factory Grip X 150mm (Special Order) RockShox Lyrik …" at bounding box center [736, 366] width 243 height 42
click at [811, 366] on select "MRP Ribbon LT 150mm Fox 36 Factory Grip X 150mm (Special Order) RockShox Lyrik …" at bounding box center [736, 366] width 243 height 42
click at [808, 370] on select "MRP Ribbon LT 150mm Fox 36 Factory Grip X 150mm (Special Order) RockShox Lyrik …" at bounding box center [736, 366] width 243 height 42
select select "Fox 36 SL Factory Grip X 140mm"
click at [944, 269] on select "Bug Zapper Blue Purple Haze - Sold Out Galaxy Black" at bounding box center [989, 290] width 243 height 42
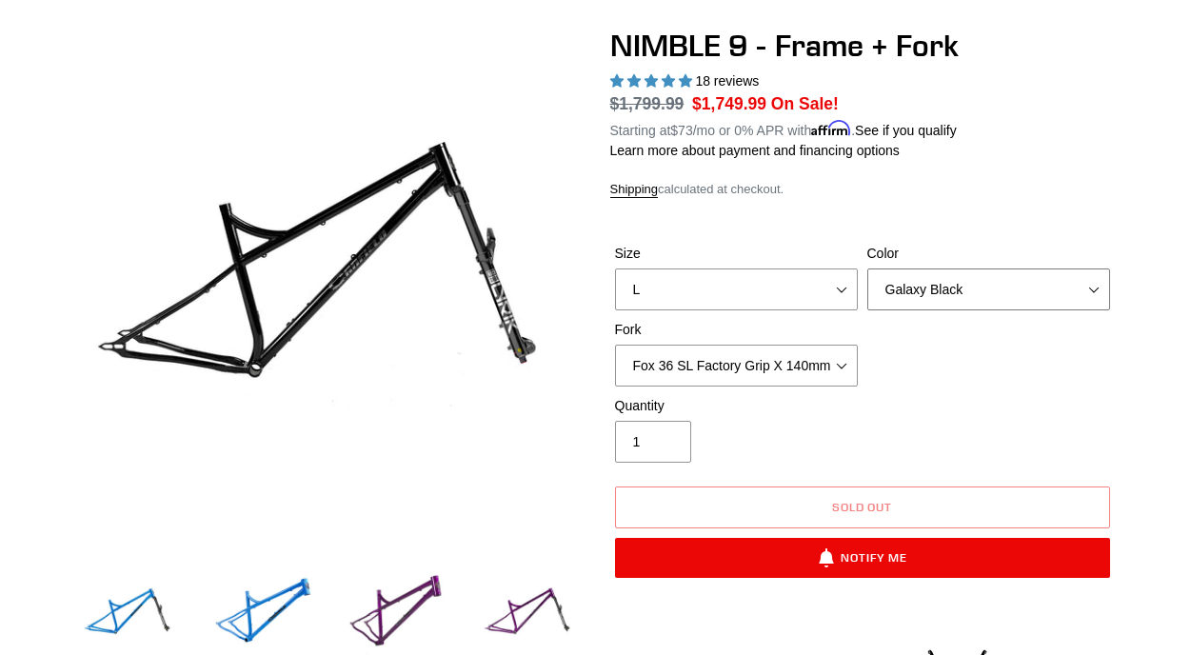
select select "Bug Zapper Blue"
click at [824, 359] on select "MRP Ribbon LT 150mm Fox 36 Factory Grip X 150mm (Special Order) RockShox Lyrik …" at bounding box center [736, 366] width 243 height 42
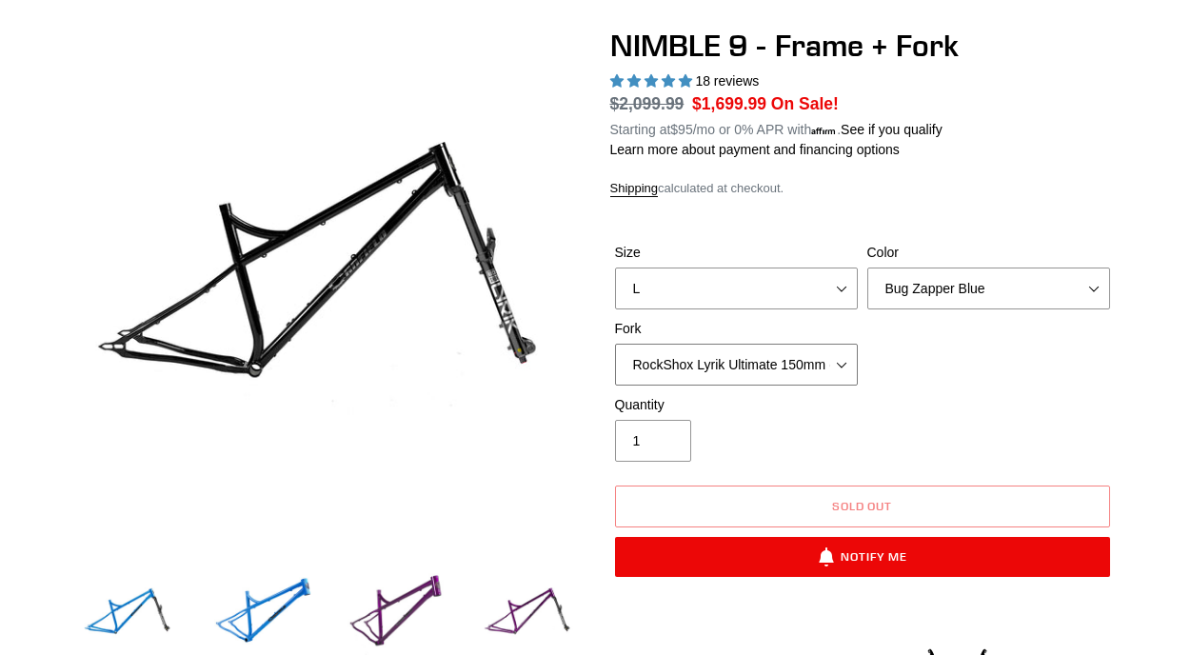
click at [811, 370] on select "MRP Ribbon LT 150mm Fox 36 Factory Grip X 150mm (Special Order) RockShox Lyrik …" at bounding box center [736, 365] width 243 height 42
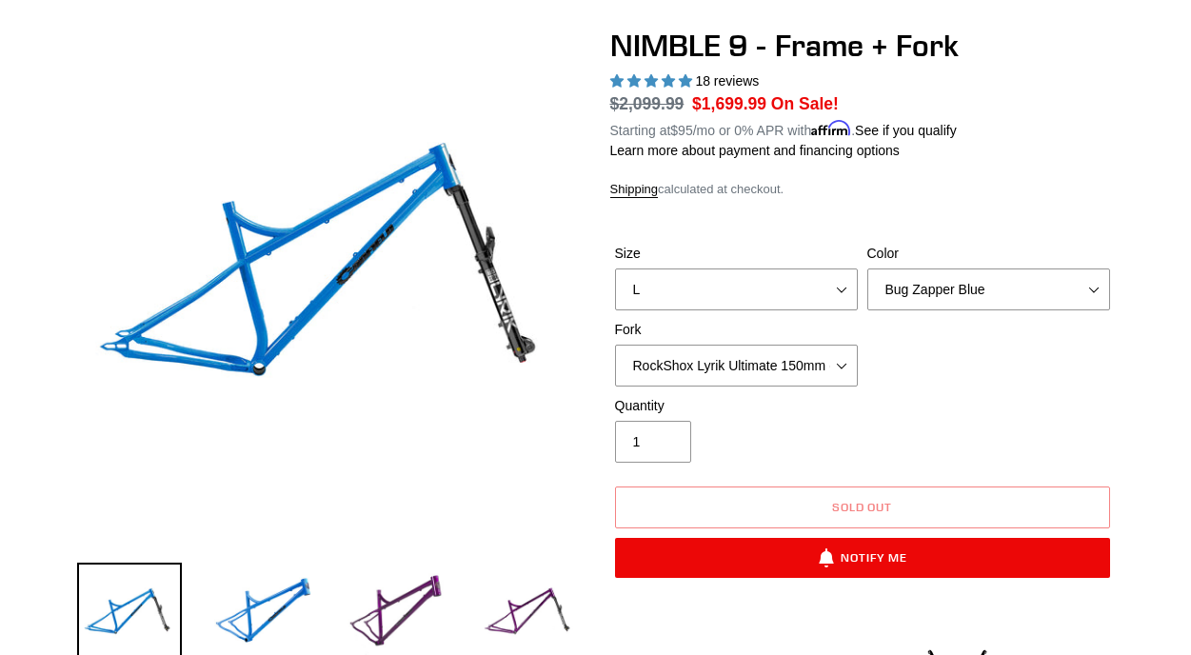
click at [809, 388] on div "Size S M L XL Color Bug Zapper Blue Purple Haze - Sold Out Galaxy Black Fork MR…" at bounding box center [862, 320] width 505 height 152
click at [815, 365] on select "MRP Ribbon LT 150mm Fox 36 Factory Grip X 150mm (Special Order) RockShox Lyrik …" at bounding box center [736, 366] width 243 height 42
click at [808, 376] on select "MRP Ribbon LT 150mm Fox 36 Factory Grip X 150mm (Special Order) RockShox Lyrik …" at bounding box center [736, 366] width 243 height 42
select select "MRP Ribbon LT 150mm"
click at [952, 294] on select "Bug Zapper Blue Purple Haze - Sold Out Galaxy Black" at bounding box center [989, 290] width 243 height 42
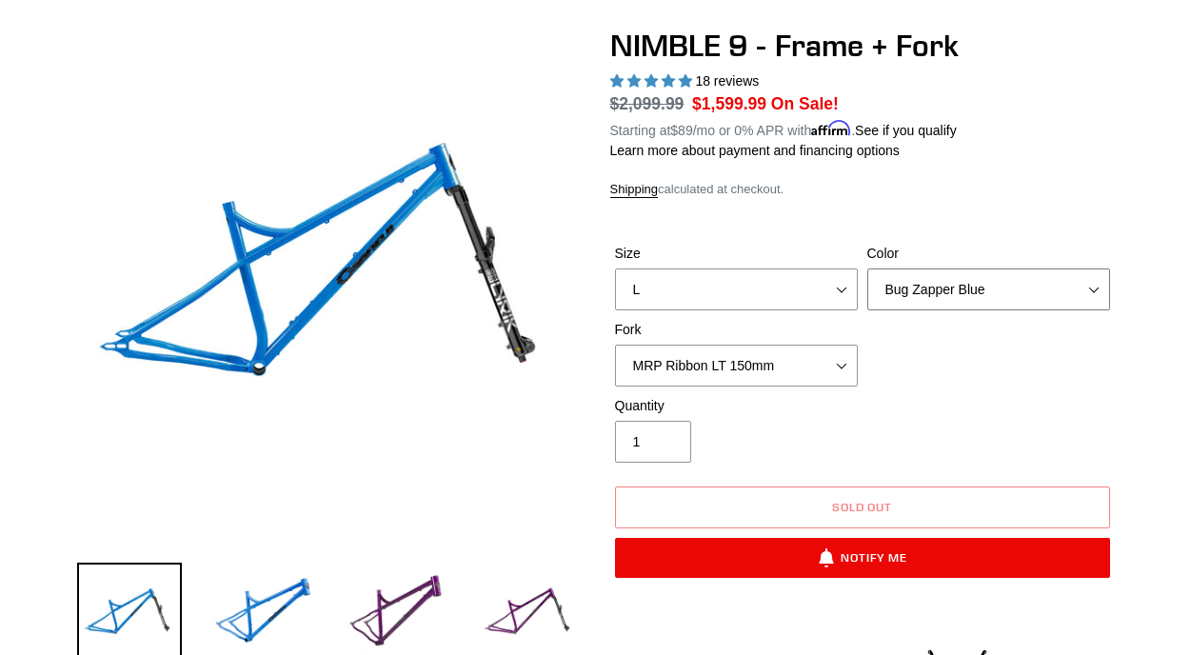
select select "Galaxy Black"
click at [813, 371] on select "MRP Ribbon LT 150mm Fox 36 Factory Grip X 150mm (Special Order) RockShox Lyrik …" at bounding box center [736, 366] width 243 height 42
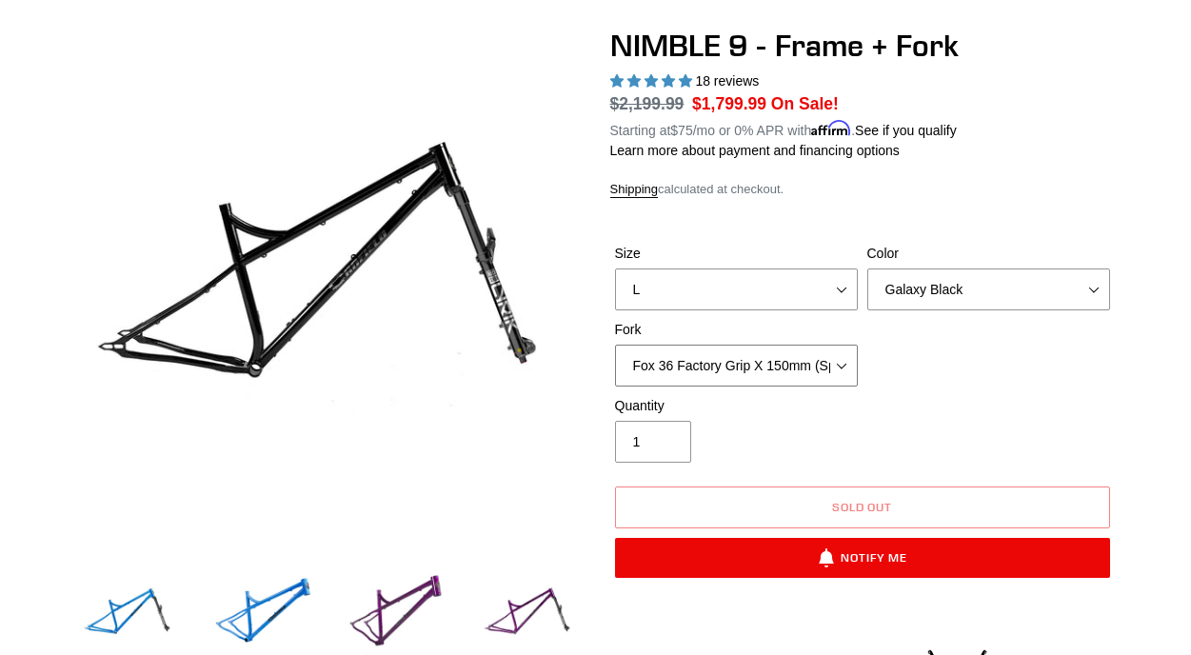
click at [791, 357] on select "MRP Ribbon LT 150mm Fox 36 Factory Grip X 150mm (Special Order) RockShox Lyrik …" at bounding box center [736, 366] width 243 height 42
click at [785, 368] on select "MRP Ribbon LT 150mm Fox 36 Factory Grip X 150mm (Special Order) RockShox Lyrik …" at bounding box center [736, 366] width 243 height 42
click at [800, 349] on select "MRP Ribbon LT 150mm Fox 36 Factory Grip X 150mm (Special Order) RockShox Lyrik …" at bounding box center [736, 366] width 243 height 42
click at [809, 365] on select "MRP Ribbon LT 150mm Fox 36 Factory Grip X 150mm (Special Order) RockShox Lyrik …" at bounding box center [736, 366] width 243 height 42
select select "RockShox Lyrik Ultimate 150mm (Gloss Black - Special Order)"
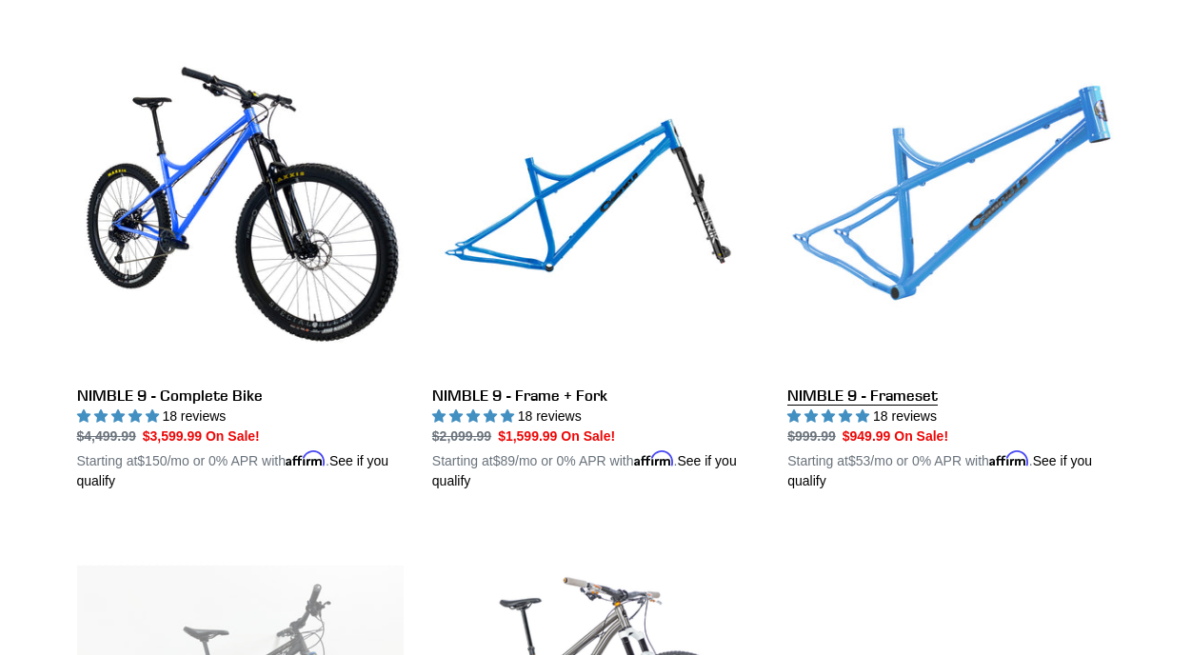
click at [964, 220] on link "NIMBLE 9 - Frameset" at bounding box center [951, 269] width 327 height 446
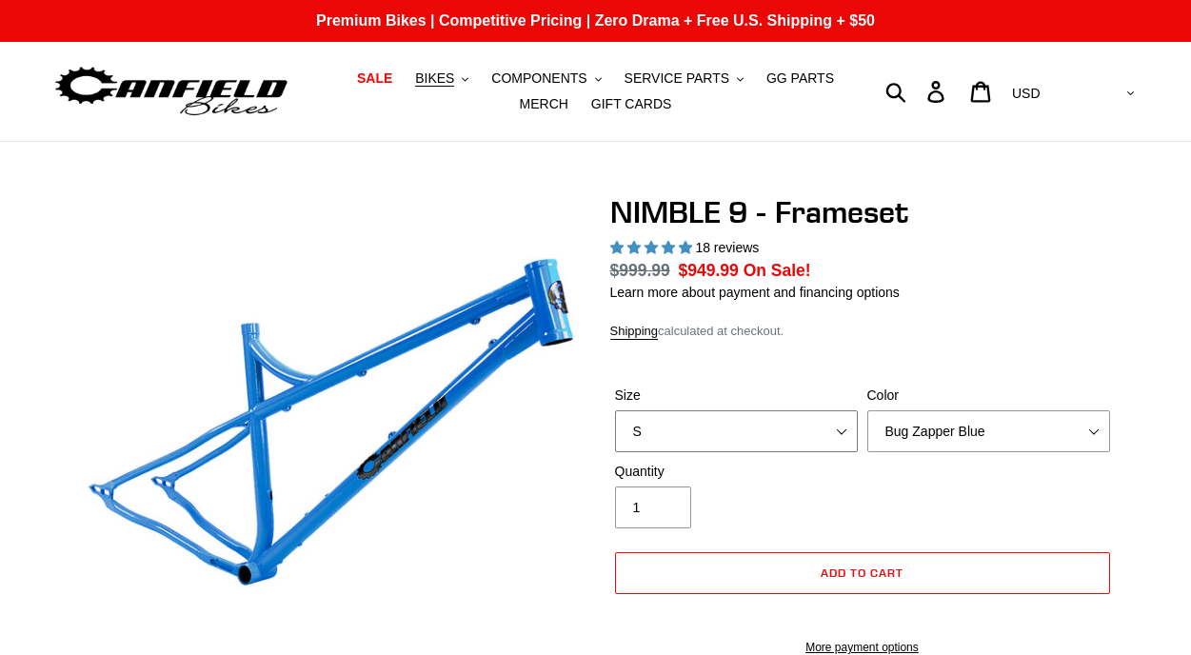
click at [795, 419] on select "S M L XL" at bounding box center [736, 431] width 243 height 42
select select "highest-rating"
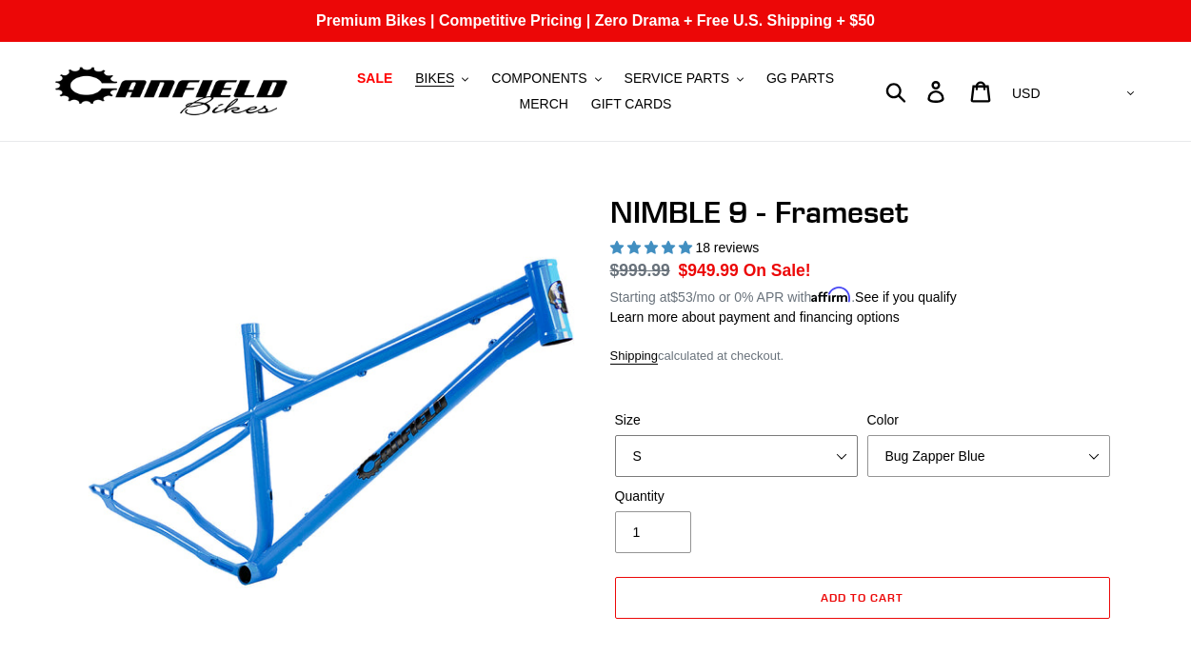
select select "L"
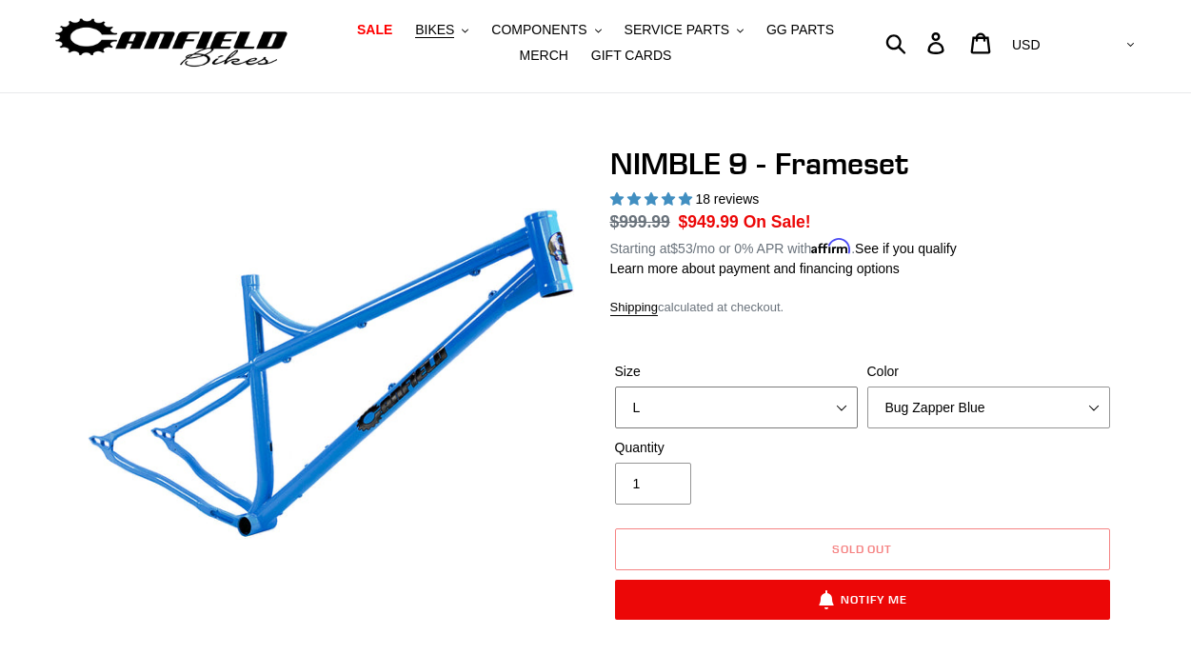
scroll to position [93, 0]
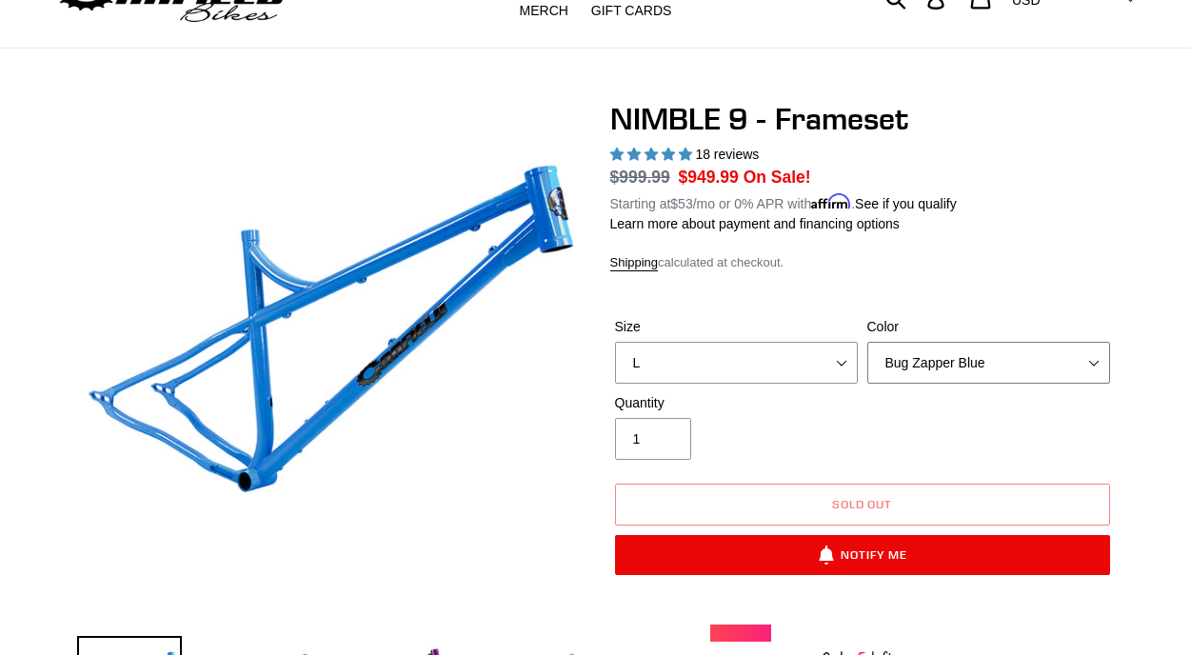
click at [996, 365] on select "Bug Zapper Blue Purple Haze -Sold Out Galaxy Black" at bounding box center [989, 363] width 243 height 42
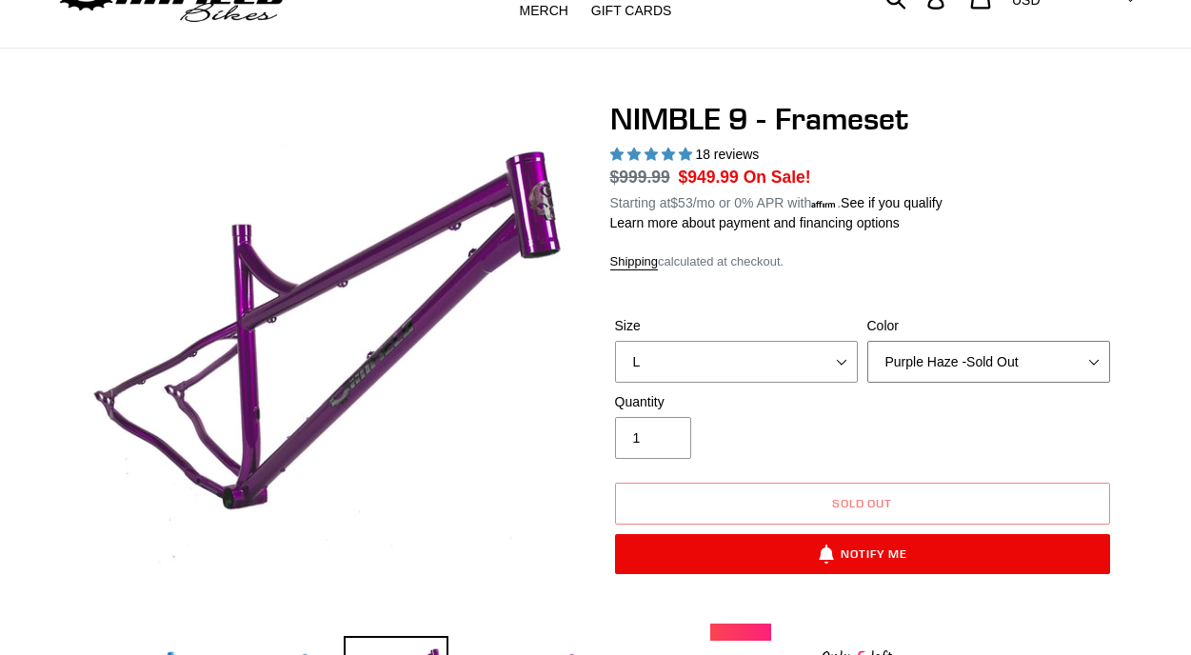
click at [1013, 352] on select "Bug Zapper Blue Purple Haze -Sold Out Galaxy Black" at bounding box center [989, 362] width 243 height 42
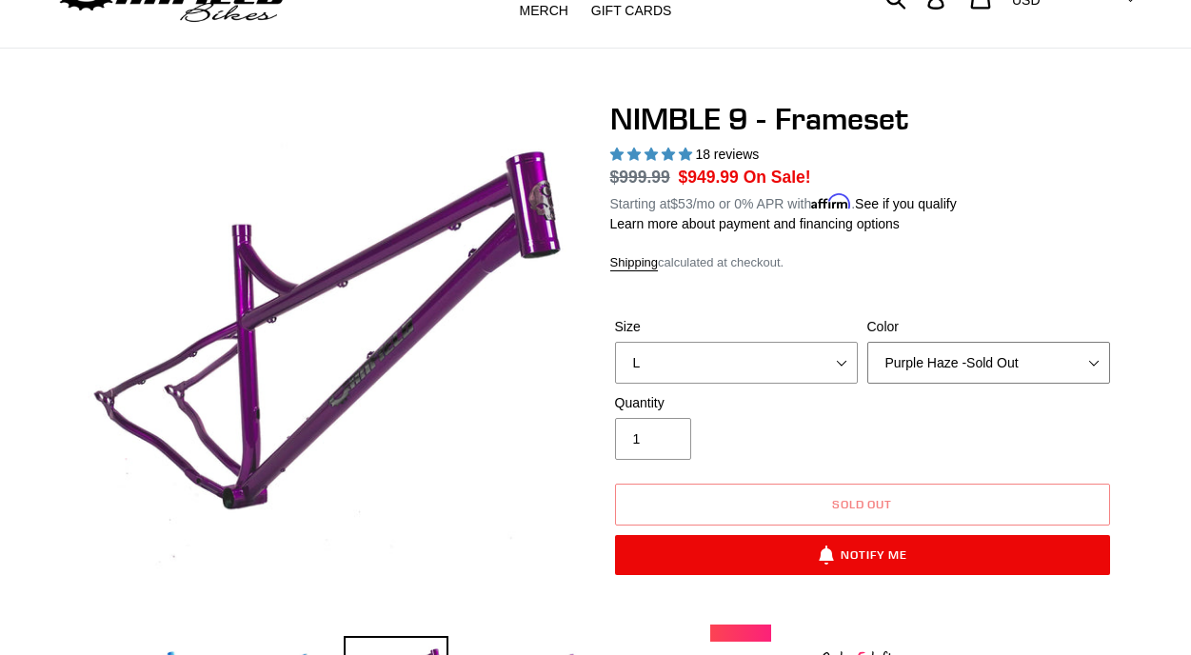
select select "Galaxy Black"
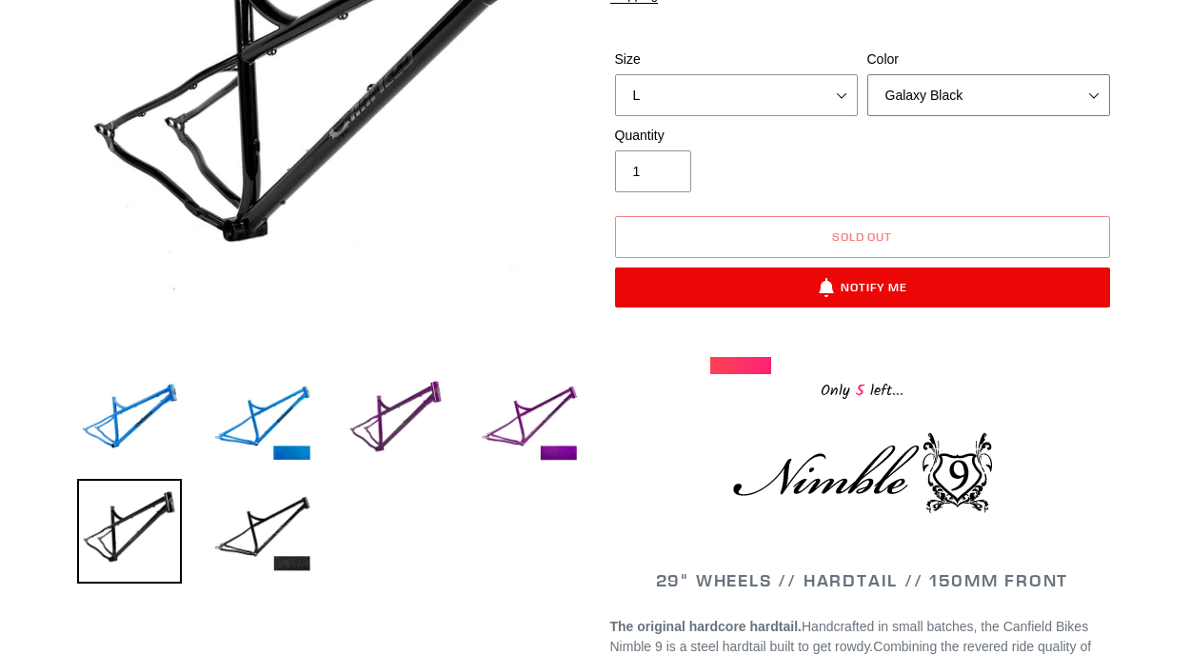
scroll to position [353, 0]
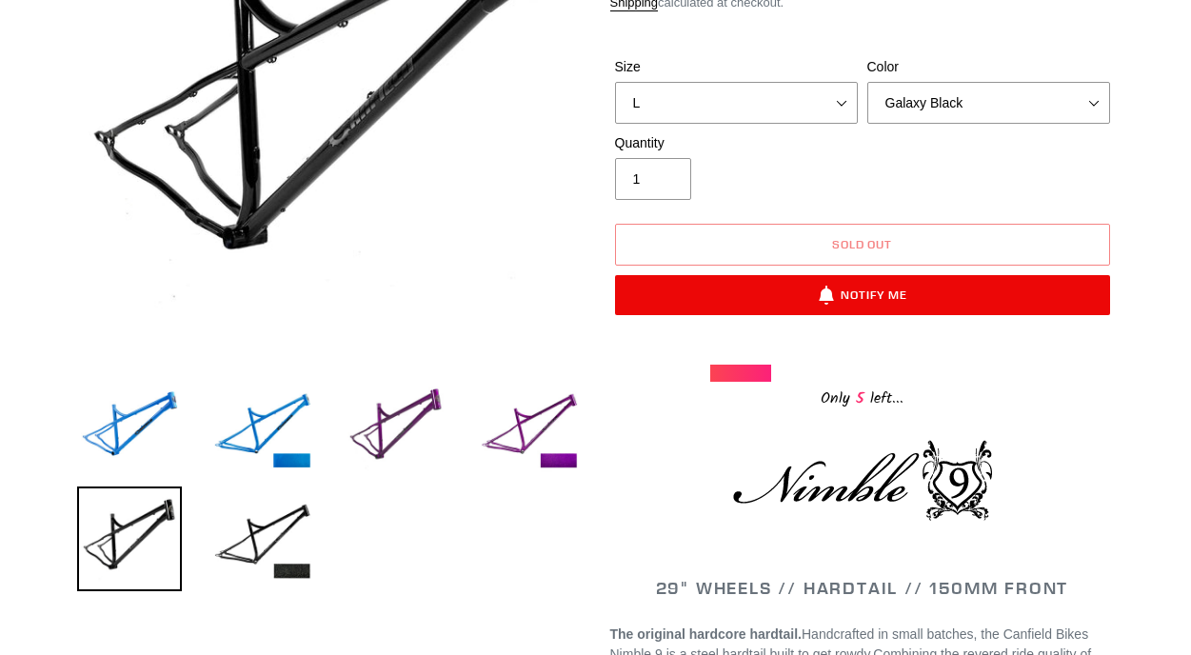
click at [756, 372] on div at bounding box center [740, 373] width 61 height 17
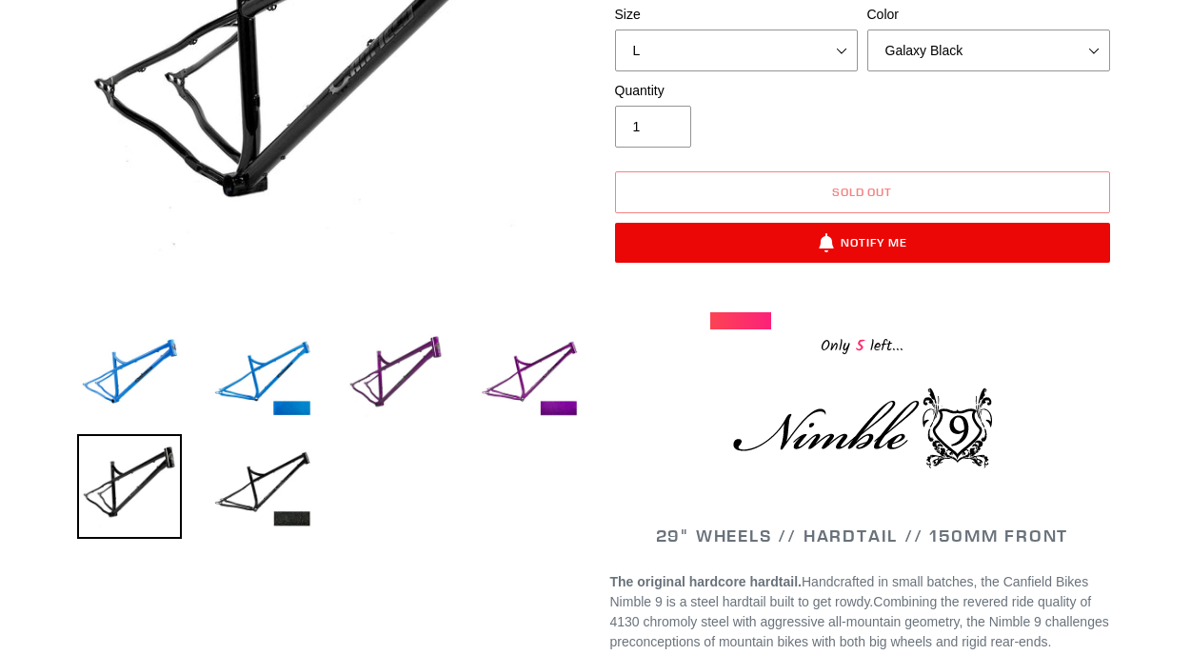
scroll to position [0, 0]
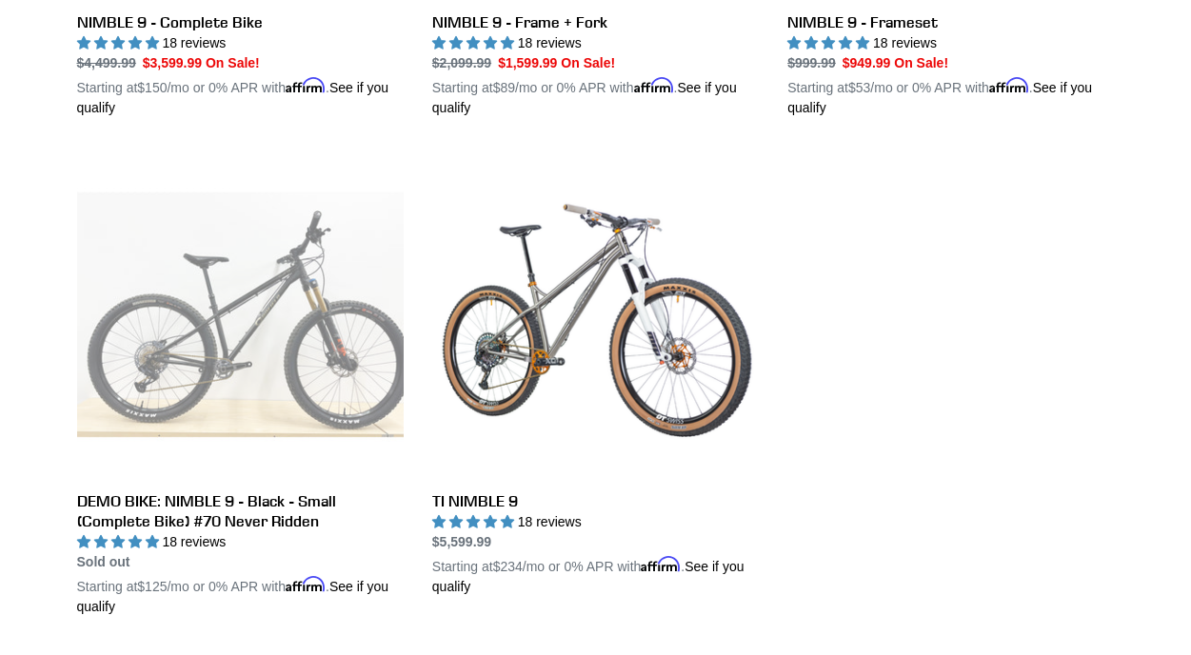
scroll to position [900, 0]
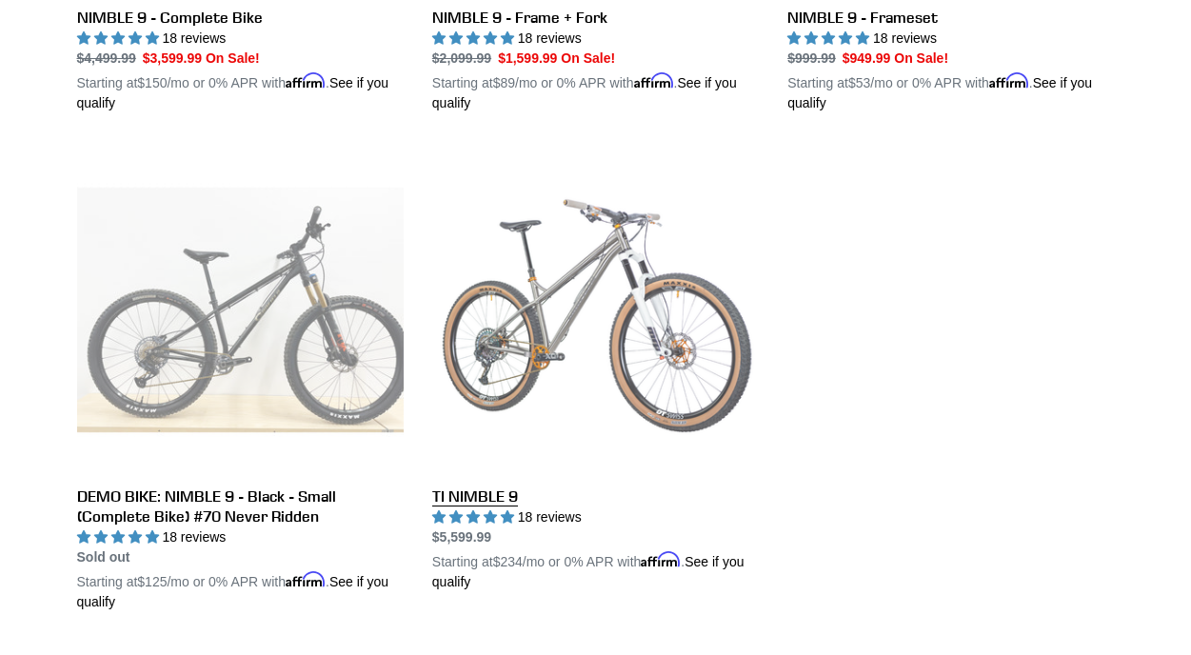
click at [637, 337] on link "TI NIMBLE 9" at bounding box center [595, 370] width 327 height 446
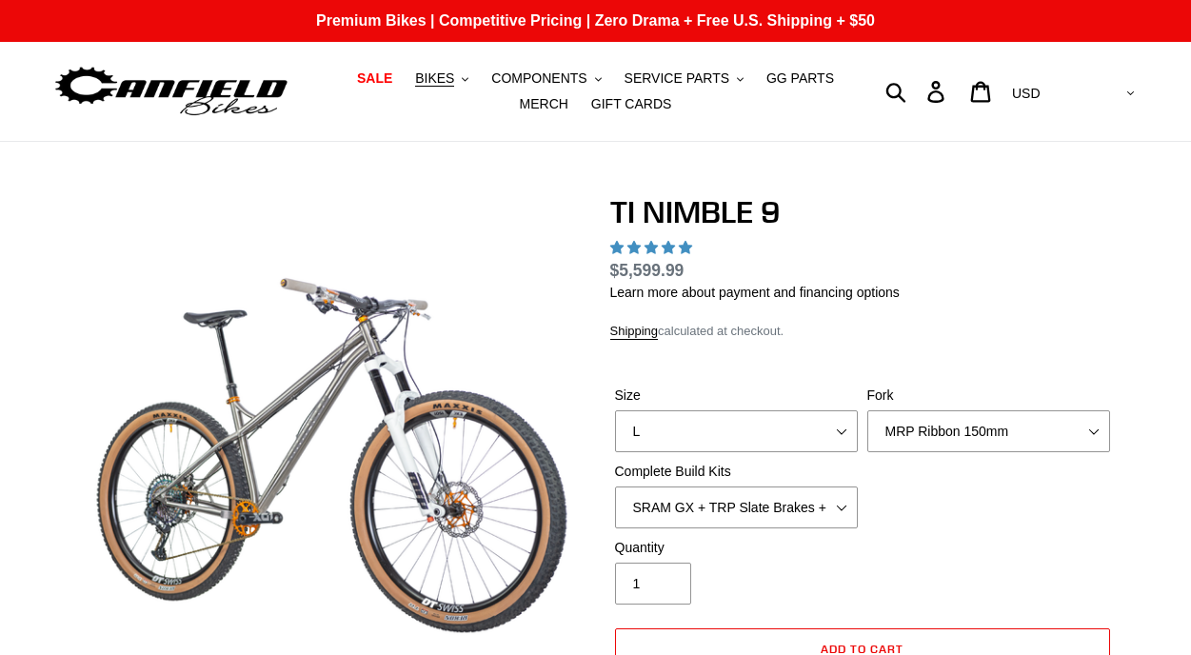
select select "highest-rating"
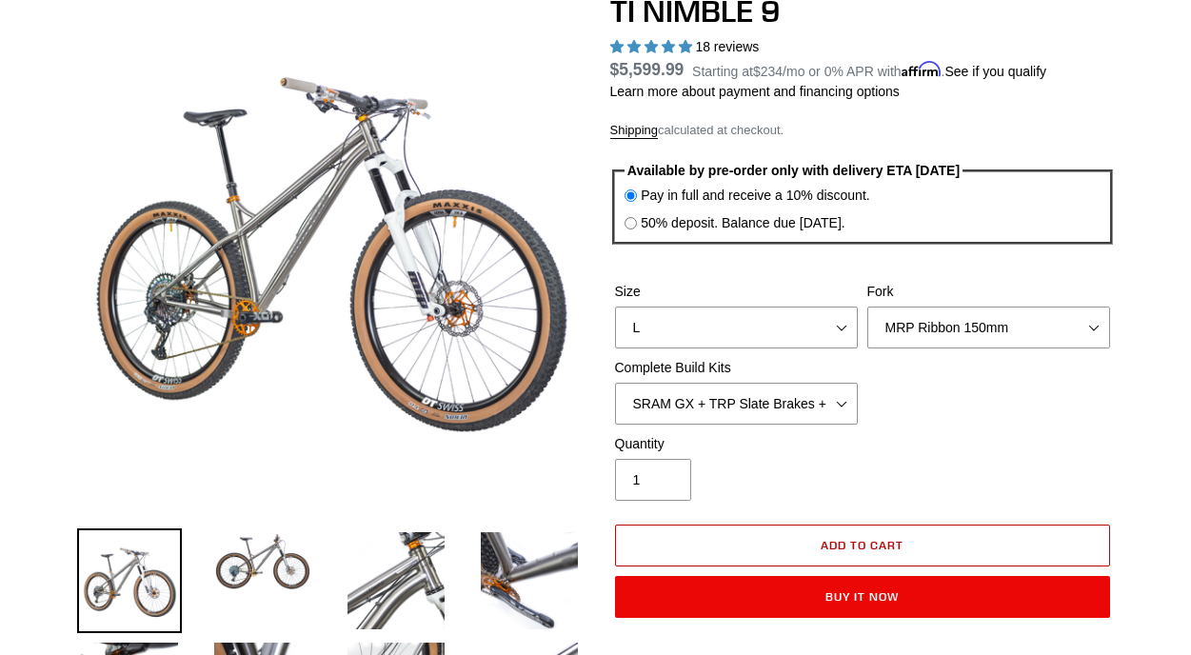
scroll to position [197, 0]
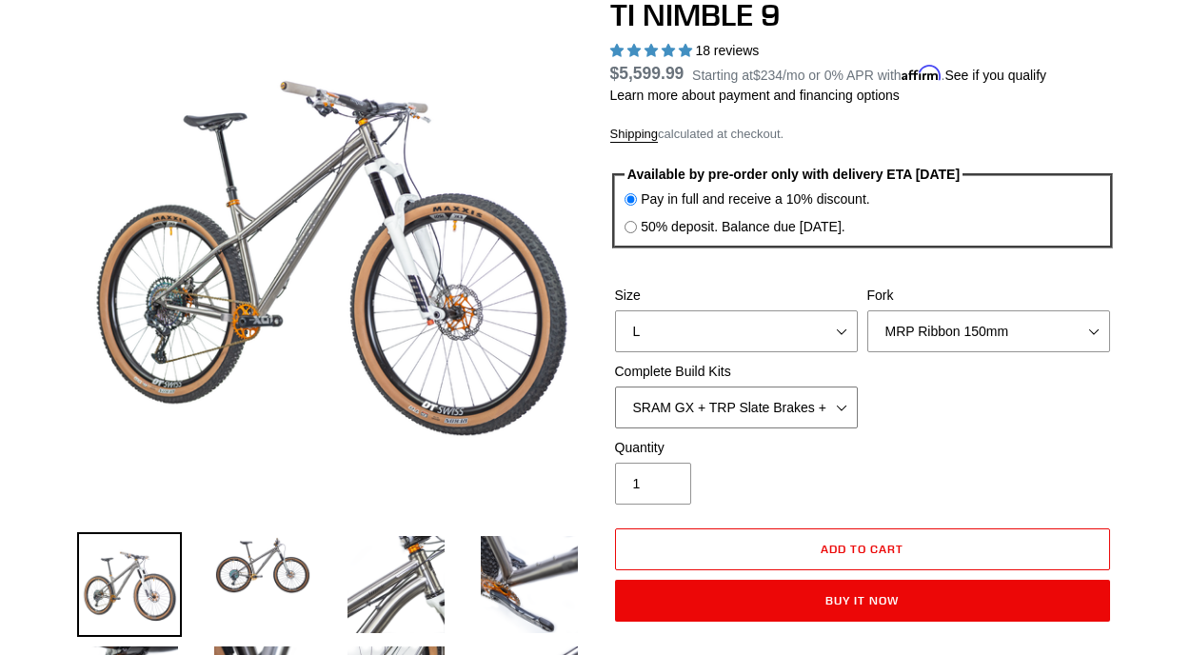
click at [811, 410] on select "SRAM GX + TRP Slate Brakes + Rotors + e13 LG-1 Wheels SHIMANO XT + SHIMANO brak…" at bounding box center [736, 408] width 243 height 42
